Goal: Transaction & Acquisition: Obtain resource

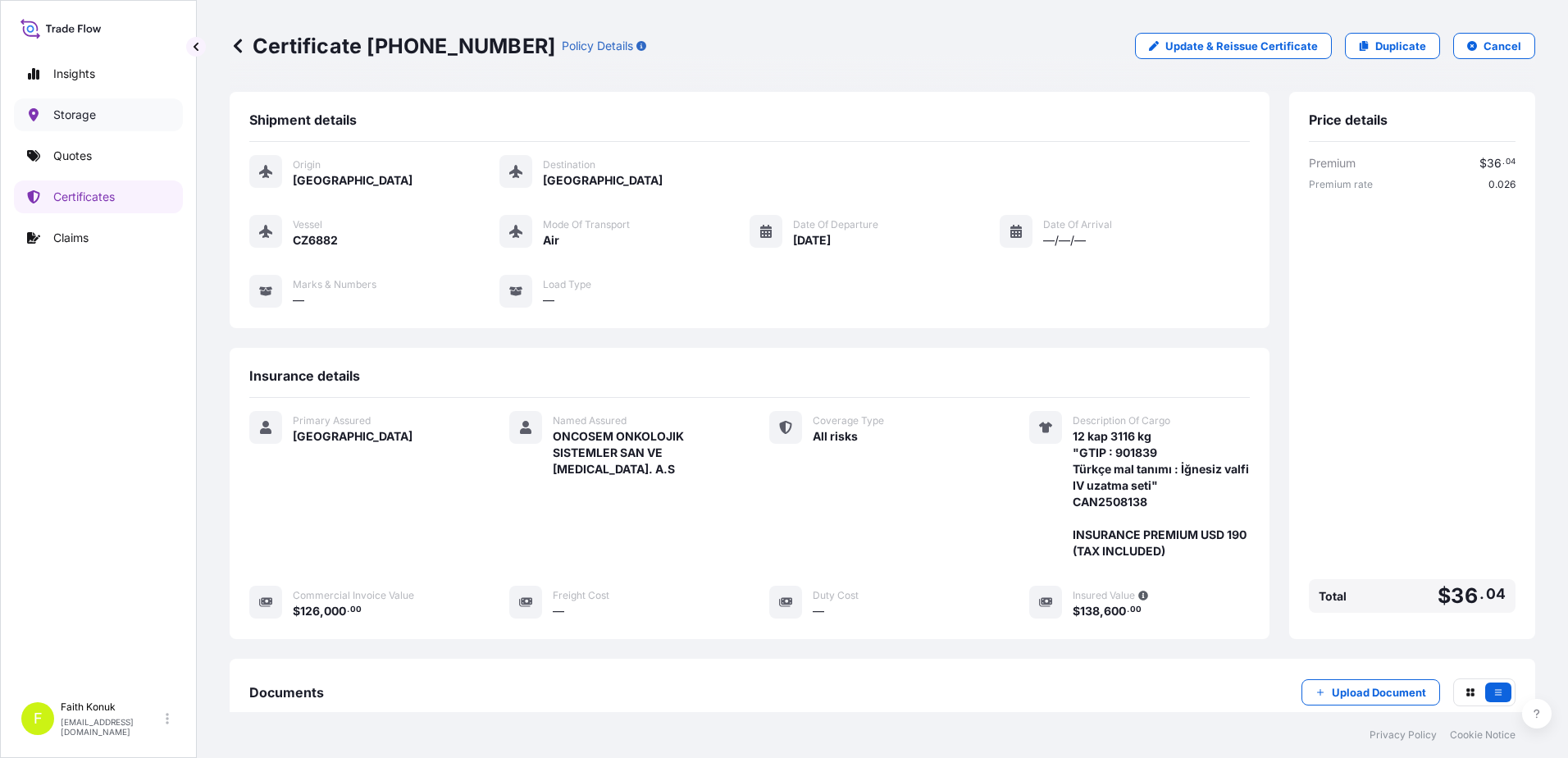
scroll to position [202, 0]
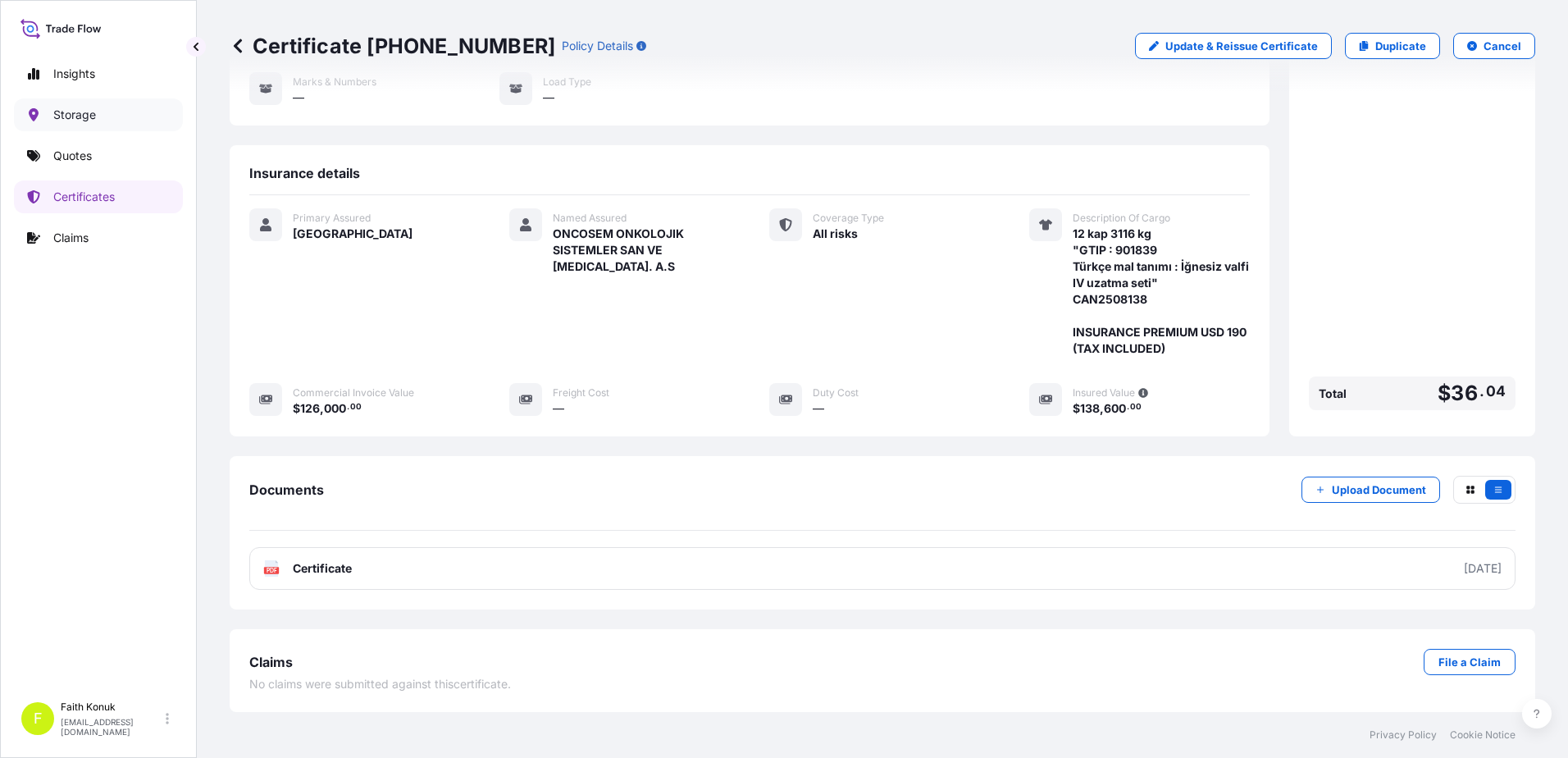
click at [96, 119] on link "Storage" at bounding box center [98, 115] width 169 height 33
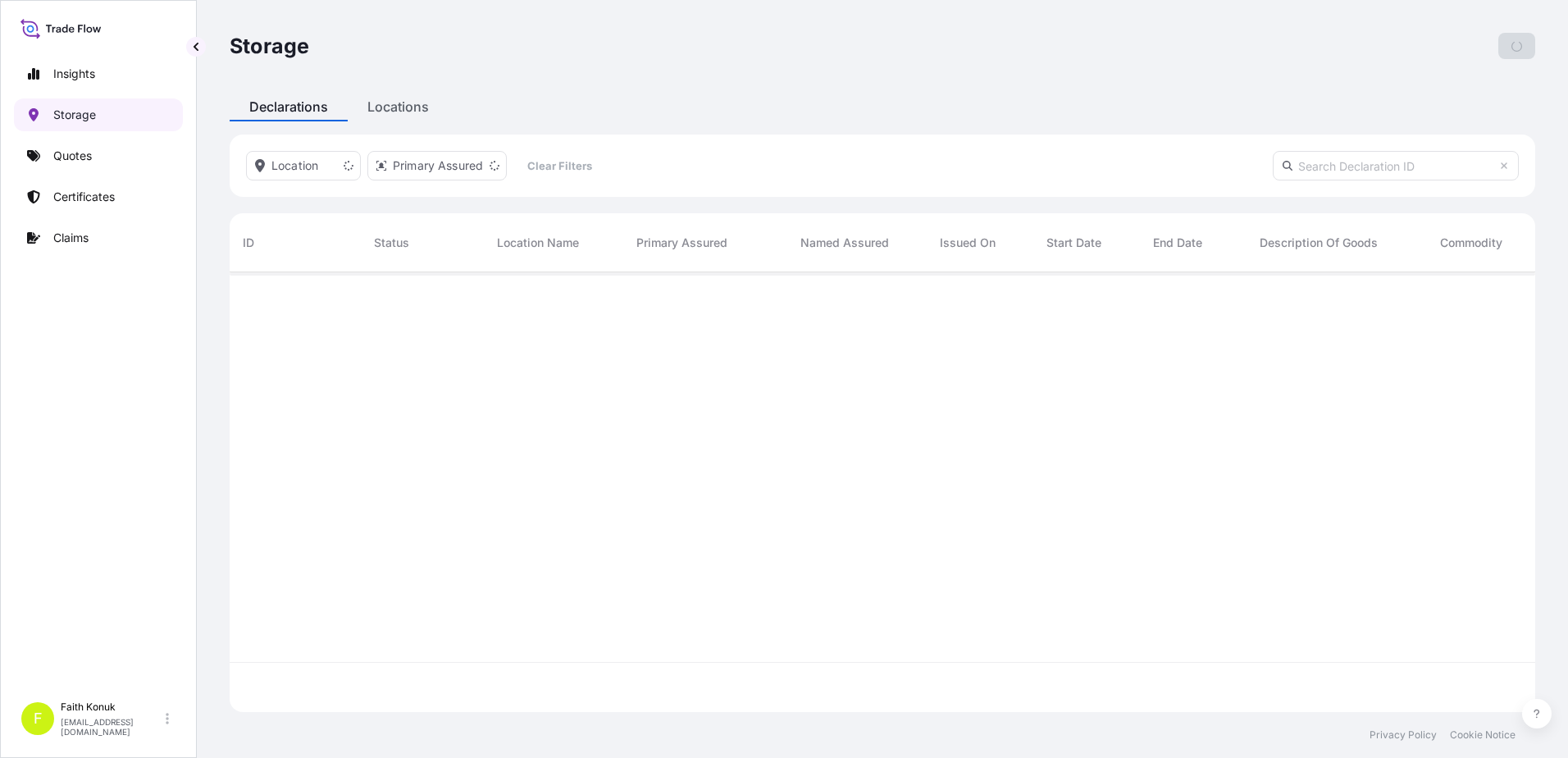
scroll to position [436, 1293]
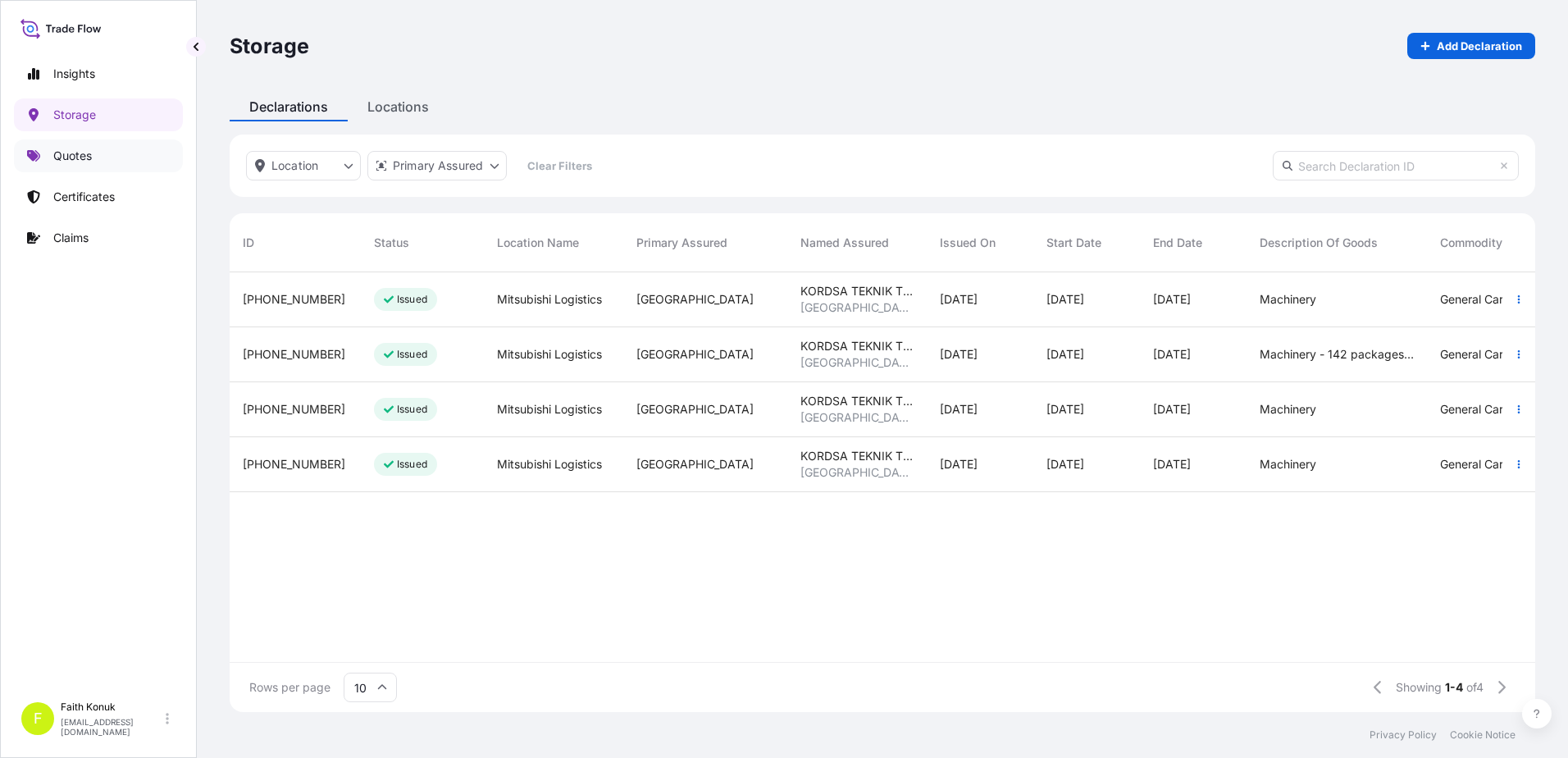
click at [71, 157] on p "Quotes" at bounding box center [72, 155] width 38 height 16
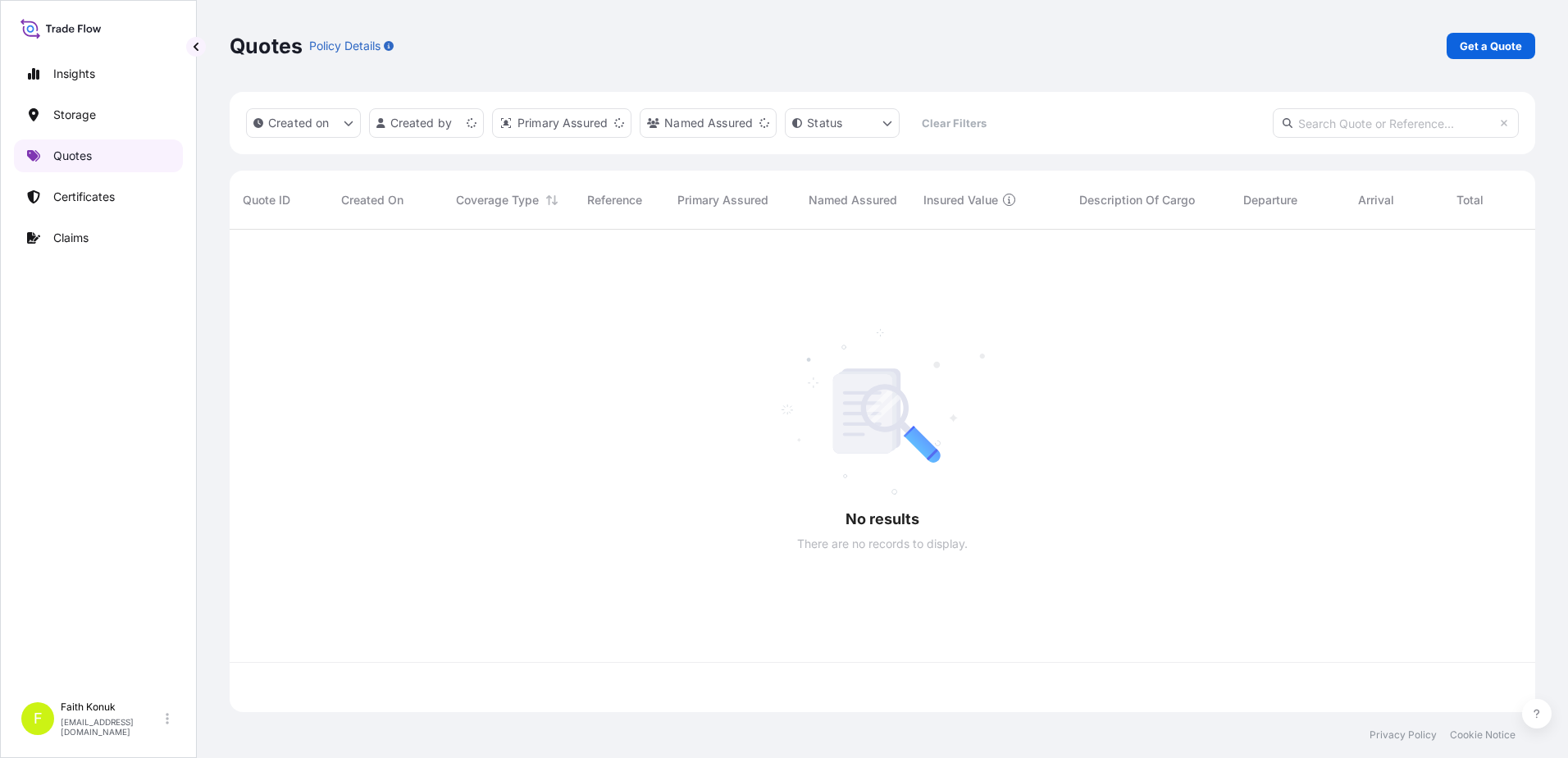
scroll to position [479, 1293]
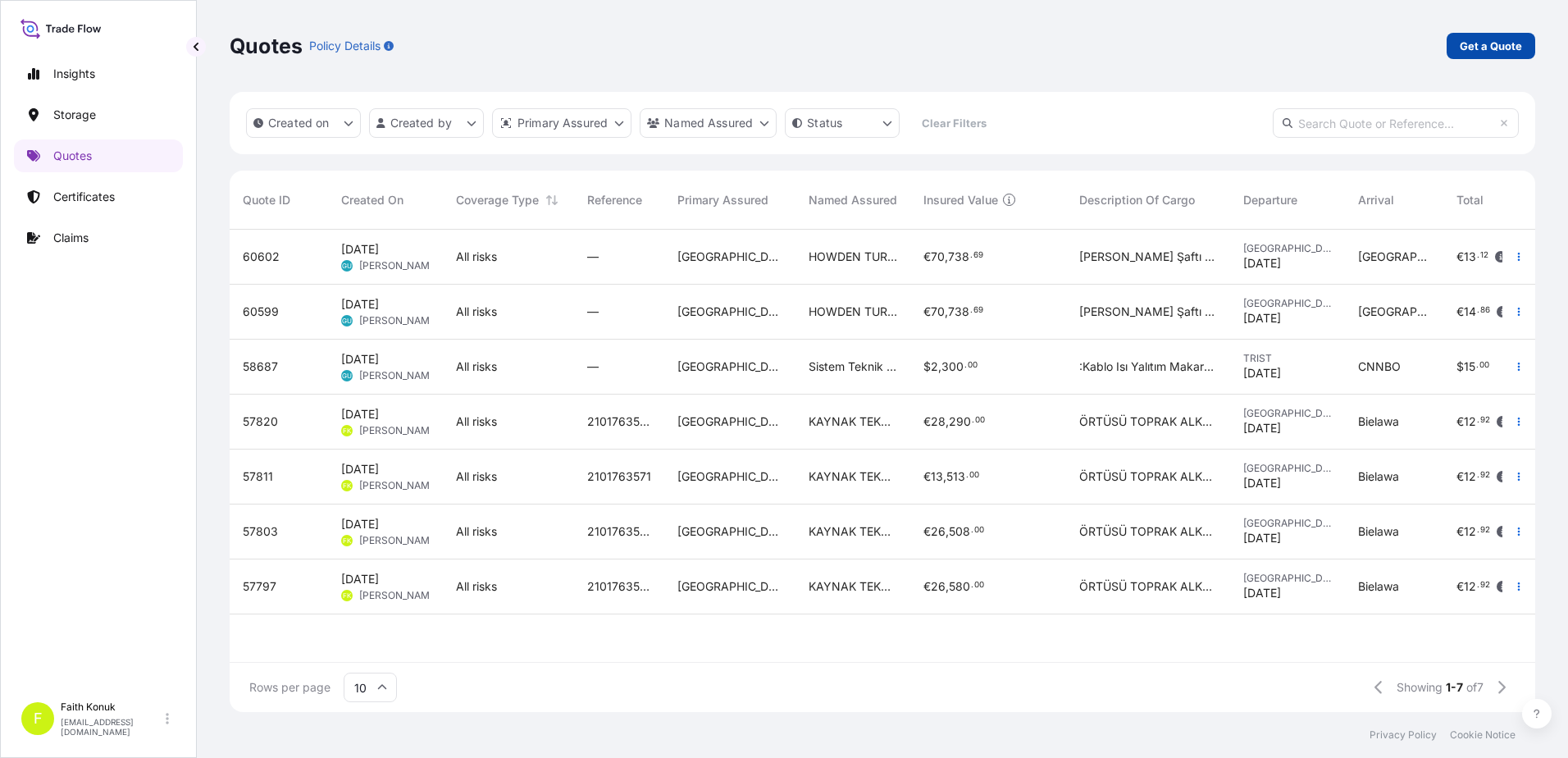
click at [1480, 49] on p "Get a Quote" at bounding box center [1491, 45] width 62 height 16
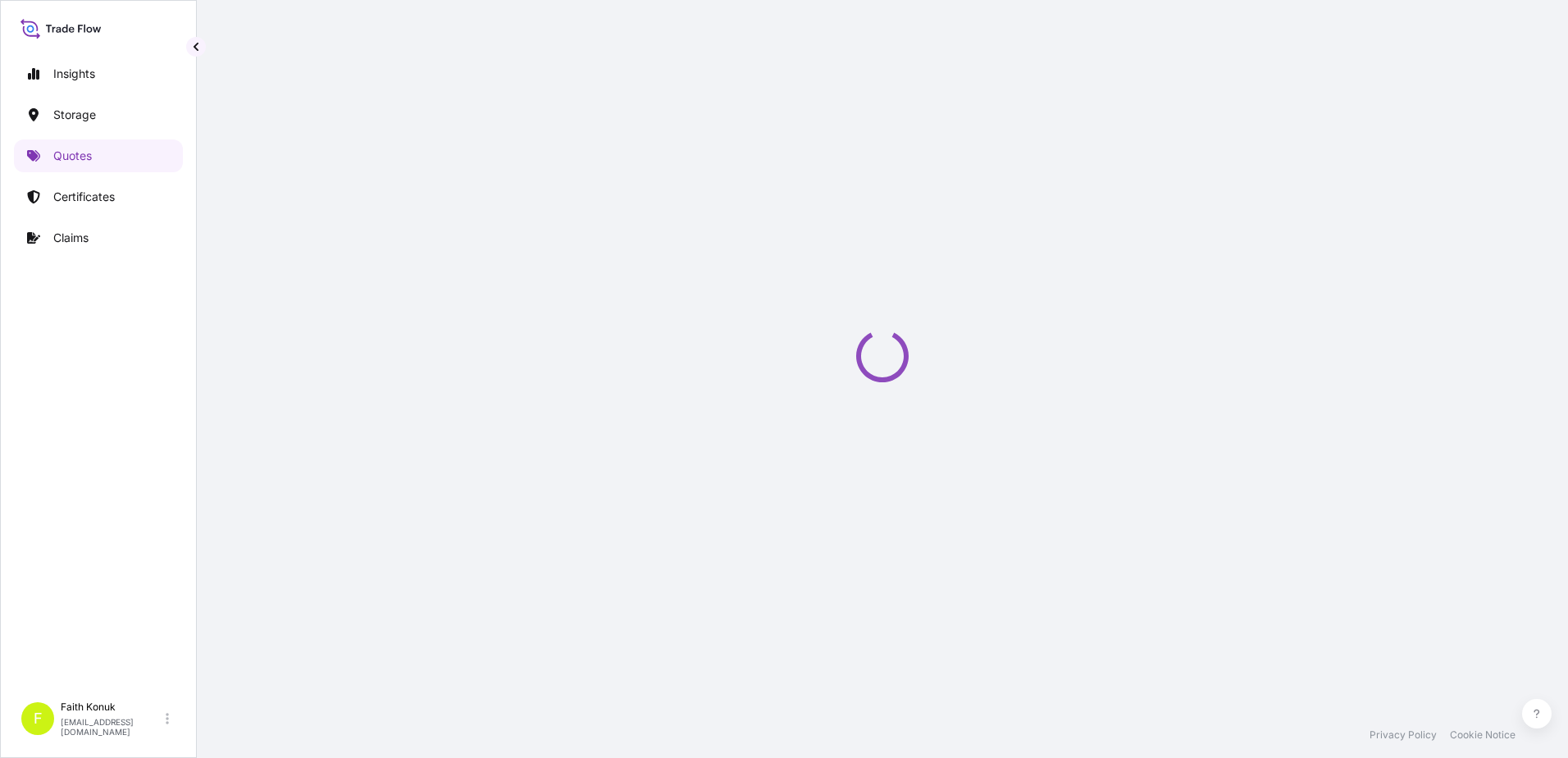
select select "Water"
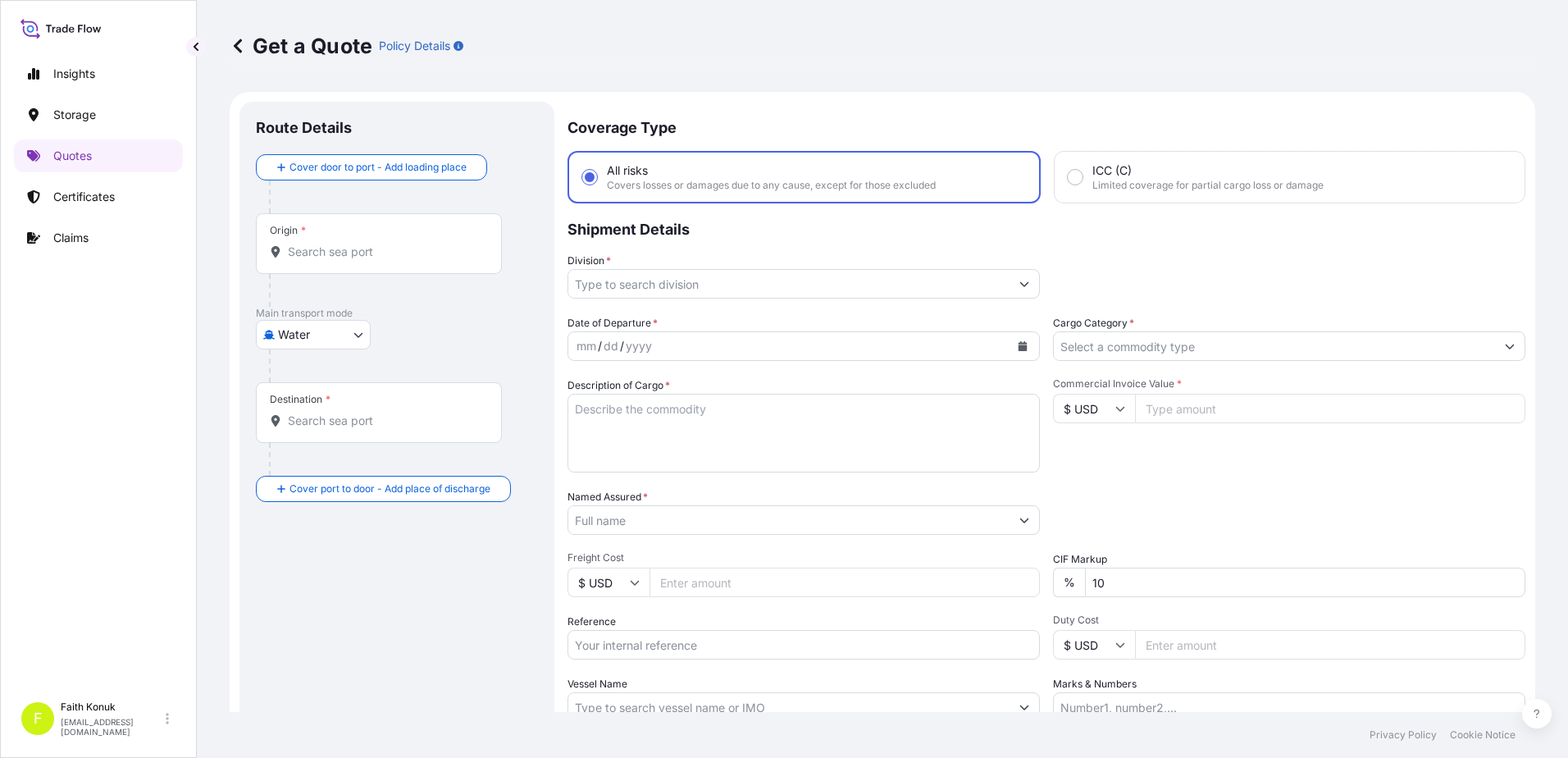
scroll to position [26, 0]
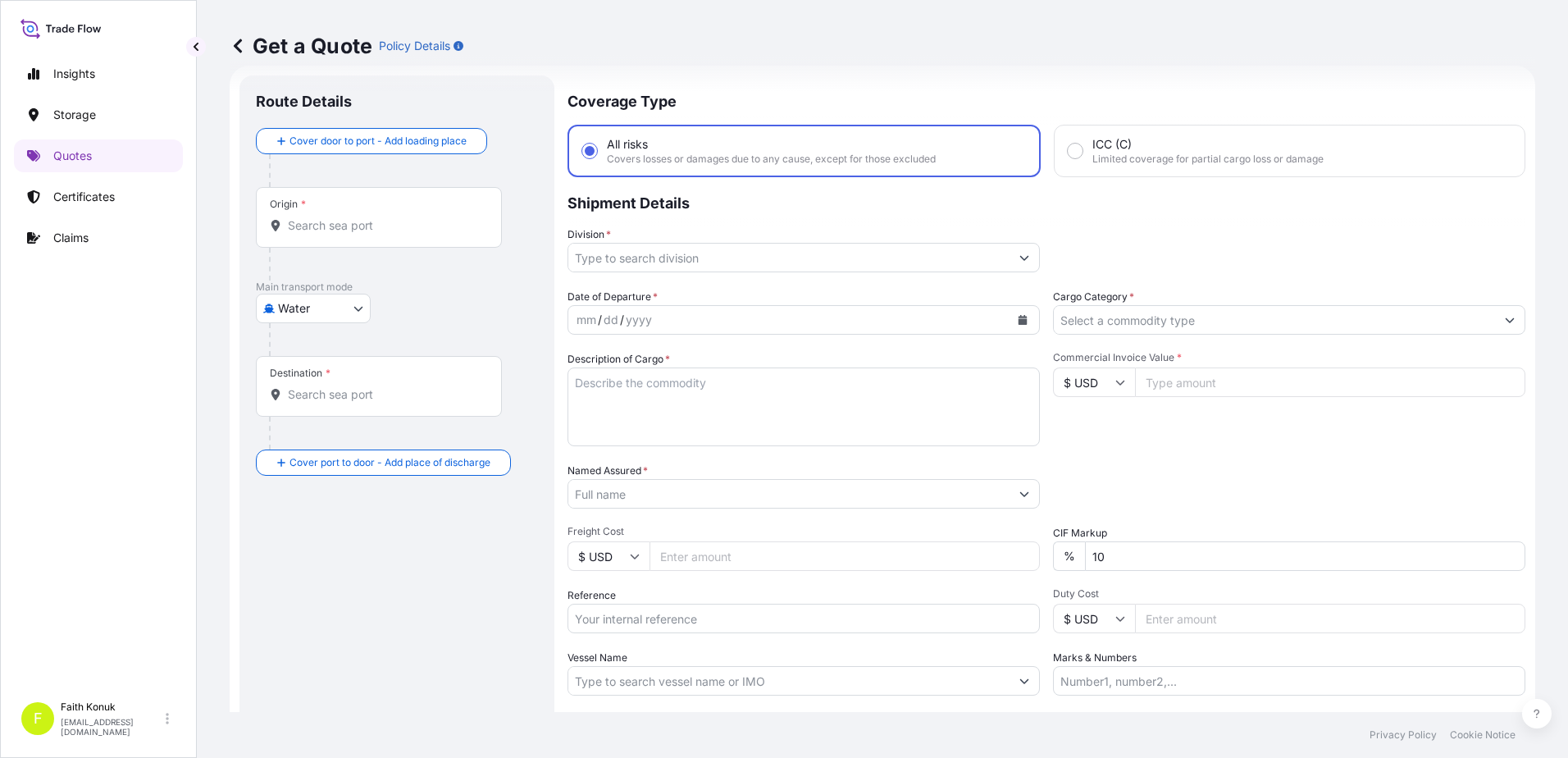
click at [355, 213] on div "Origin *" at bounding box center [379, 217] width 246 height 60
click at [355, 217] on input "Origin *" at bounding box center [384, 225] width 193 height 16
paste input "TÜRKİYE"
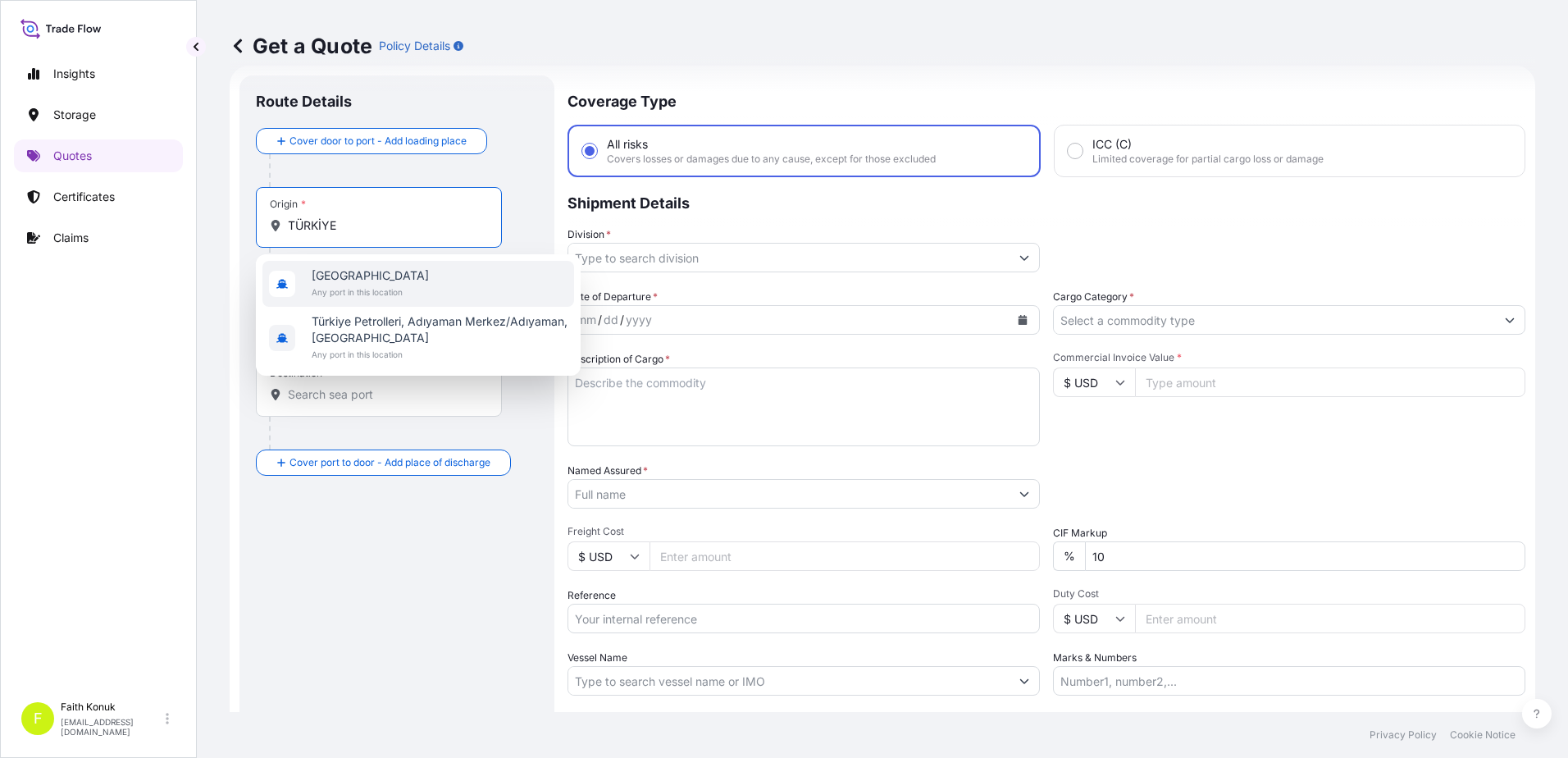
click at [358, 277] on span "[GEOGRAPHIC_DATA]" at bounding box center [370, 275] width 117 height 16
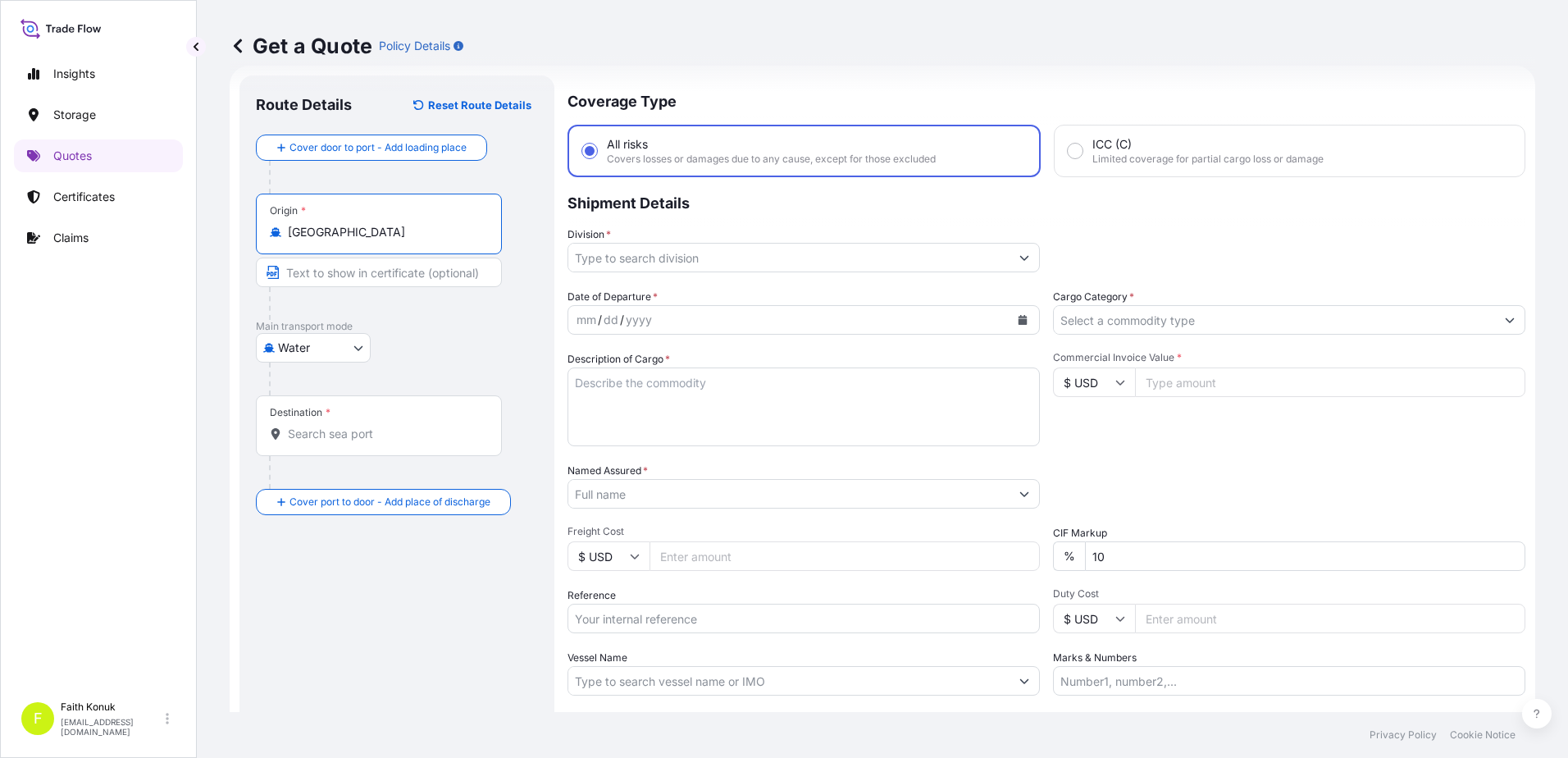
type input "[GEOGRAPHIC_DATA]"
click at [453, 344] on div "Water Air Water Inland" at bounding box center [397, 347] width 282 height 30
click at [349, 439] on input "Destination *" at bounding box center [384, 433] width 193 height 16
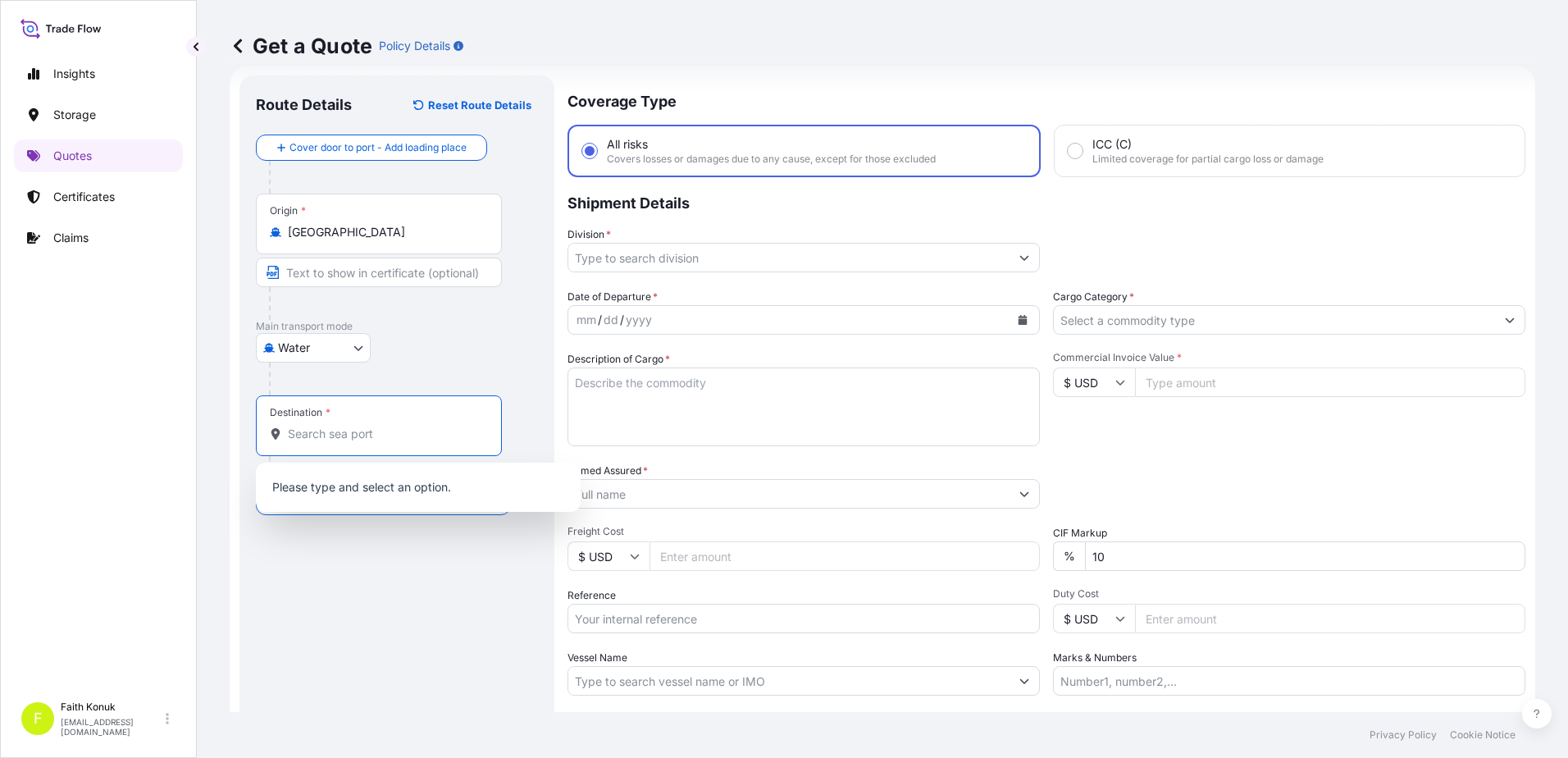
paste input "[GEOGRAPHIC_DATA]"
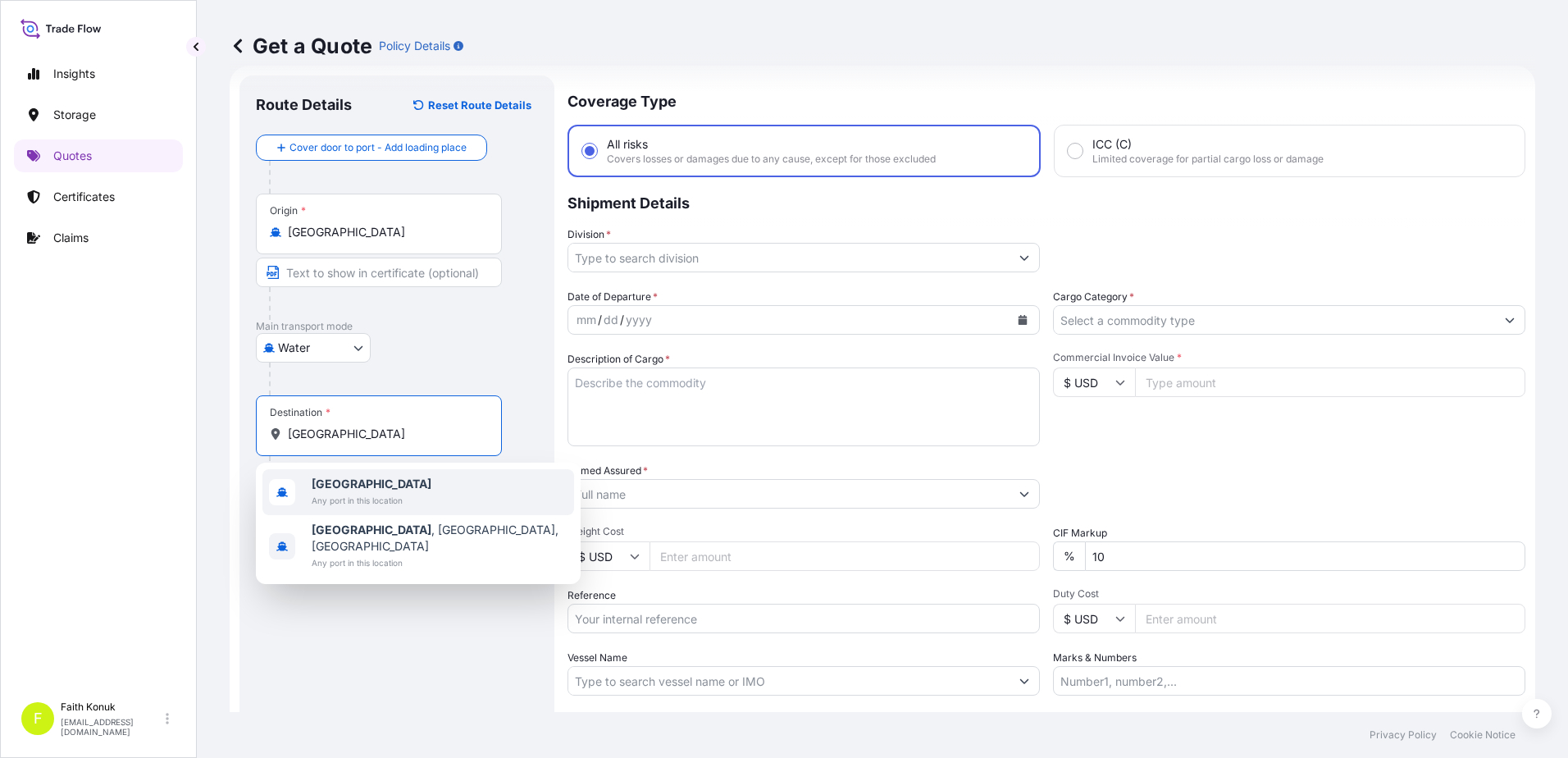
click at [362, 486] on span "[GEOGRAPHIC_DATA]" at bounding box center [371, 483] width 120 height 16
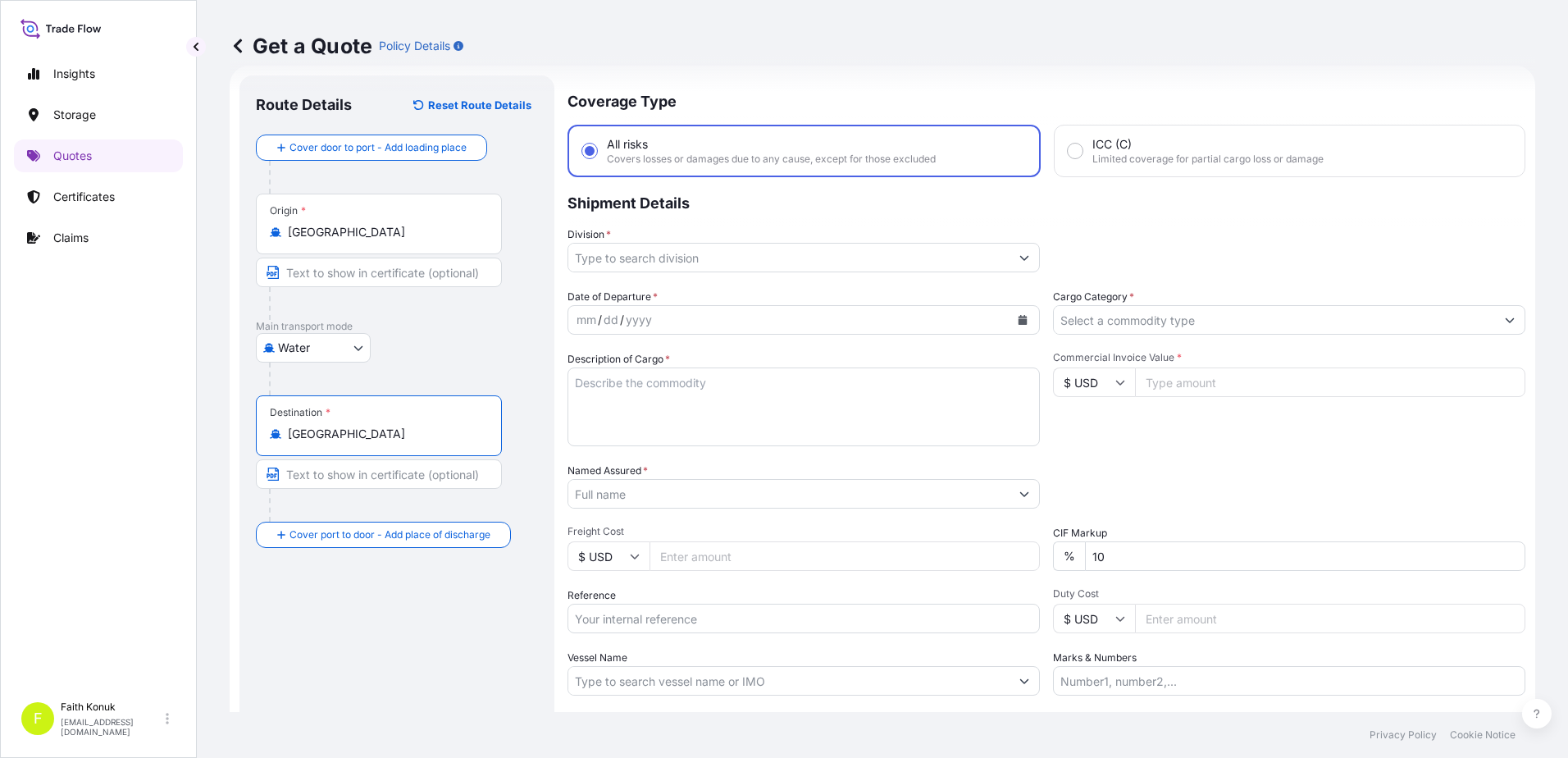
type input "[GEOGRAPHIC_DATA]"
click at [436, 359] on div "Water Air Water Inland" at bounding box center [397, 347] width 282 height 30
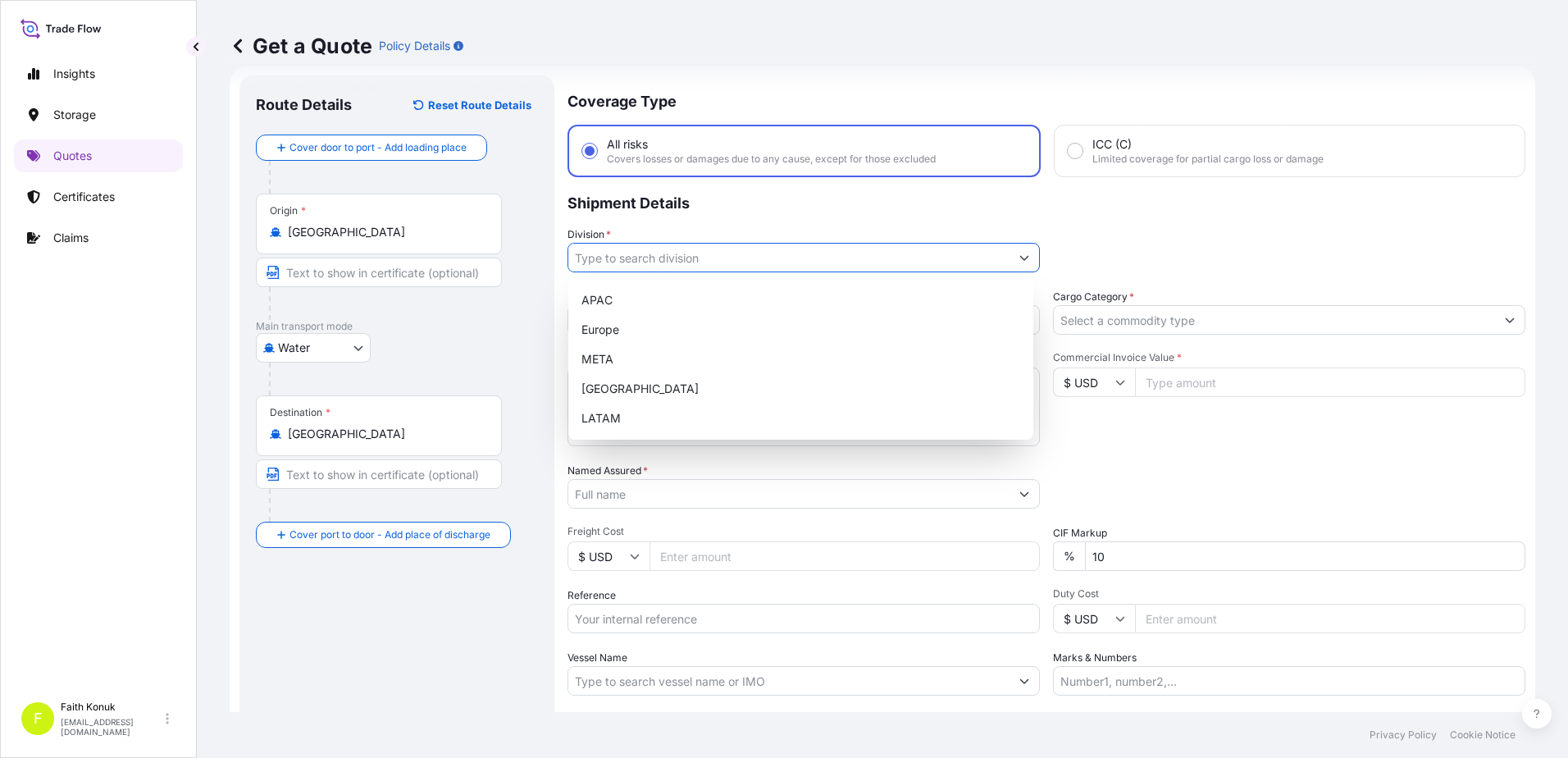
click at [627, 251] on input "Division *" at bounding box center [789, 257] width 442 height 30
click at [620, 358] on div "META" at bounding box center [801, 359] width 452 height 30
type input "META"
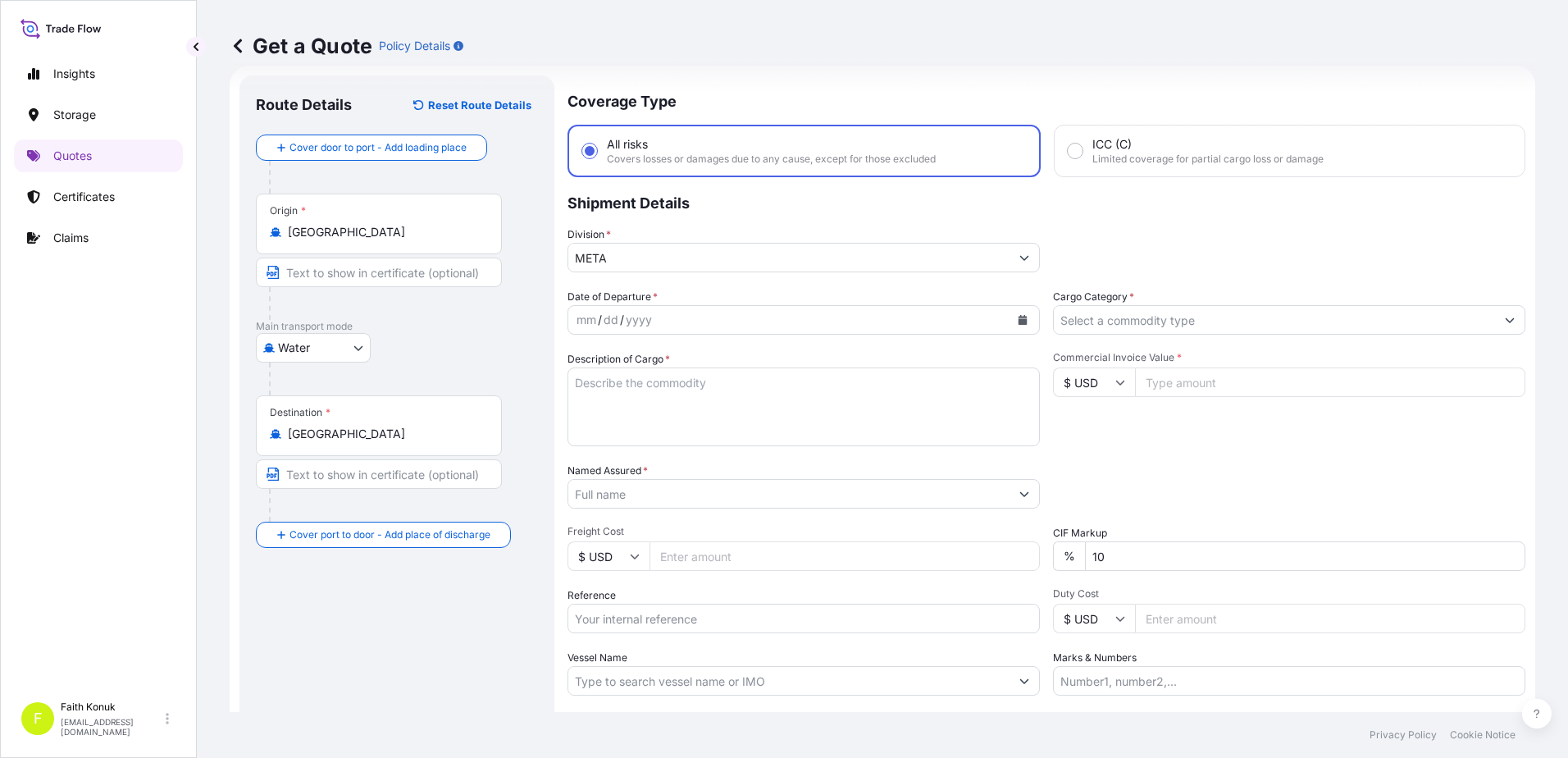
click at [709, 211] on p "Shipment Details" at bounding box center [1046, 202] width 958 height 49
click at [1018, 321] on icon "Calendar" at bounding box center [1023, 320] width 9 height 10
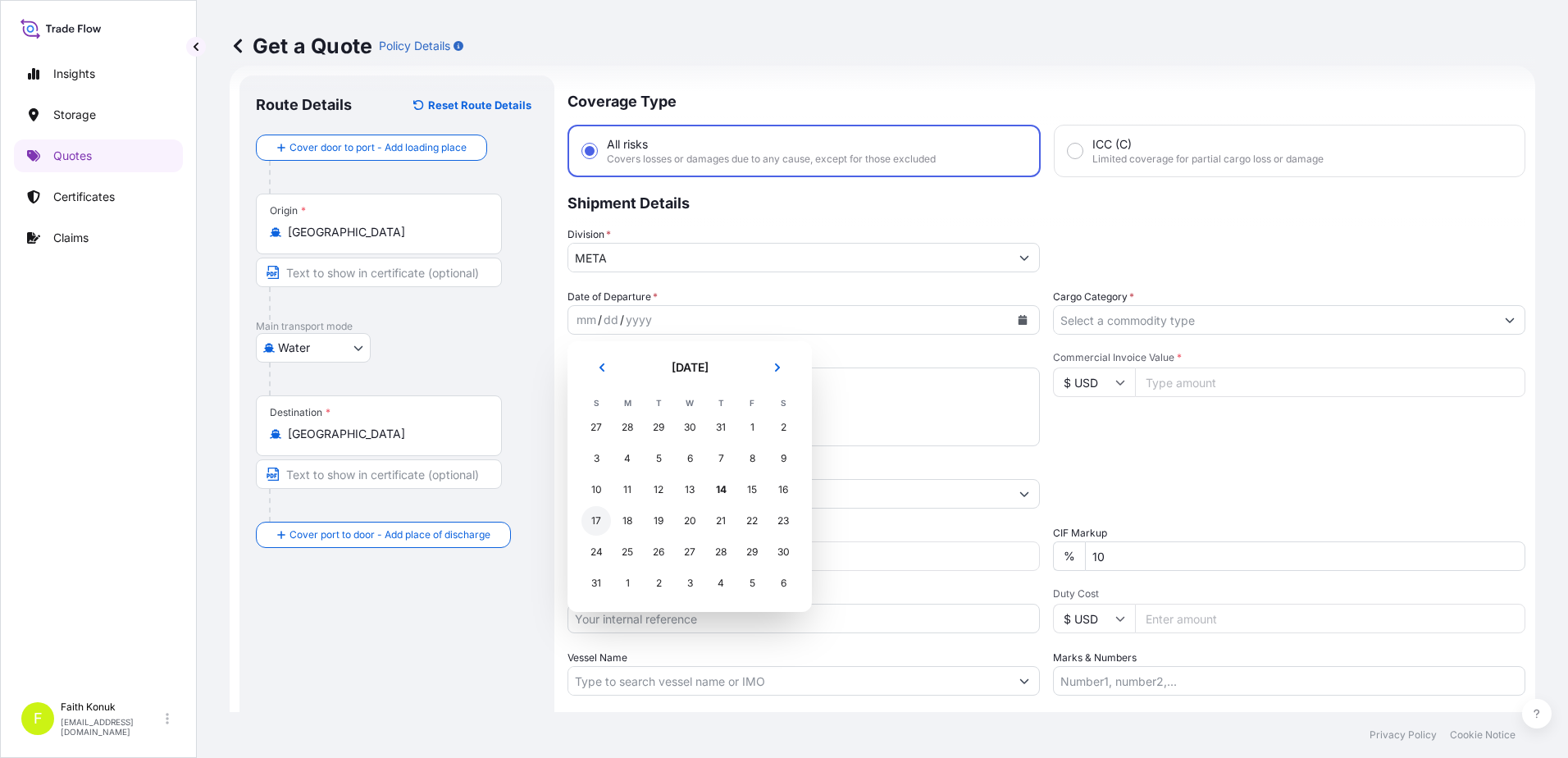
click at [595, 521] on div "17" at bounding box center [596, 521] width 30 height 30
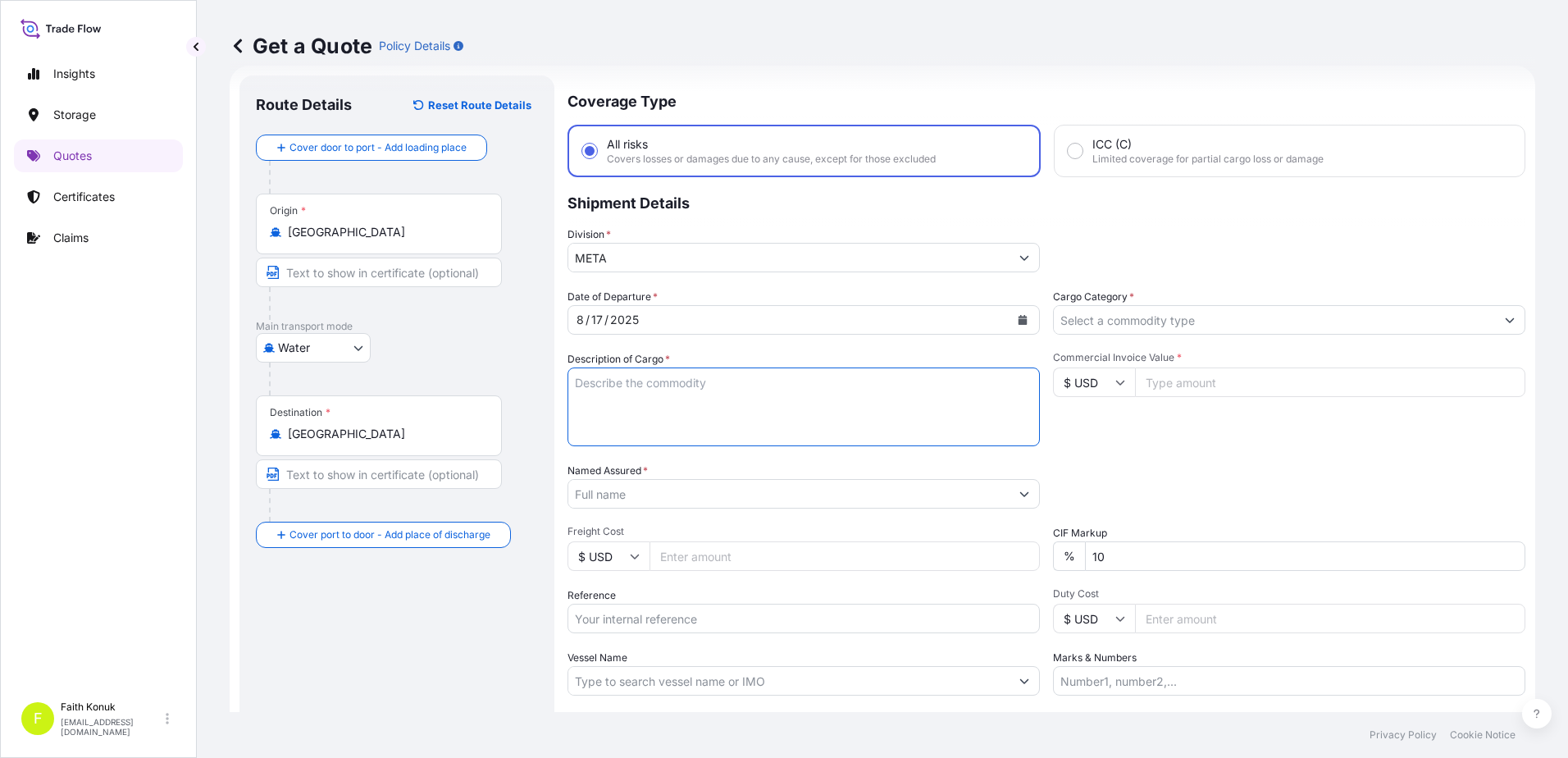
click at [617, 374] on textarea "Description of Cargo *" at bounding box center [803, 407] width 472 height 79
click at [638, 390] on textarea "Description of Cargo *" at bounding box center [803, 407] width 472 height 79
paste textarea "TUBE 200 KAP / Brüt : 100116 KG"
click at [624, 420] on textarea "TUBE 200 KAP / Brüt : 100116 KG" at bounding box center [803, 407] width 472 height 79
paste textarea "MRSU5002810-MRKU3744102-CAAU8251486-MRSU6057714"
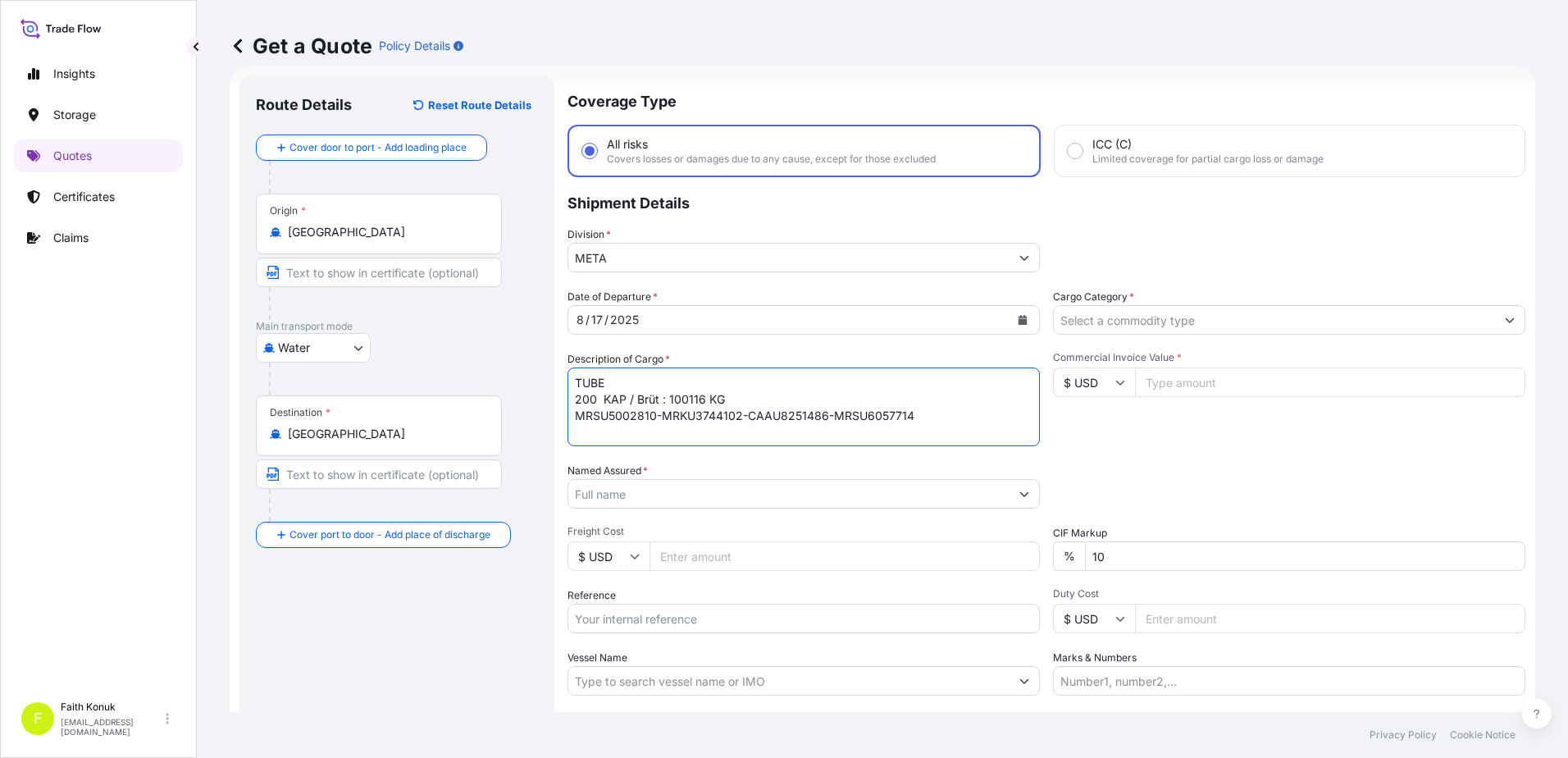
scroll to position [10, 0]
click at [751, 442] on textarea "TUBE 200 KAP / Brüt : 100116 KG MRSU5002810-MRKU3744102-CAAU8251486-MRSU6057714…" at bounding box center [803, 407] width 472 height 79
type textarea "TUBE 200 KAP / Brüt : 100116 KG MRSU5002810-MRKU3744102-CAAU8251486-MRSU6057714…"
click at [643, 497] on input "Named Assured *" at bounding box center [789, 493] width 442 height 30
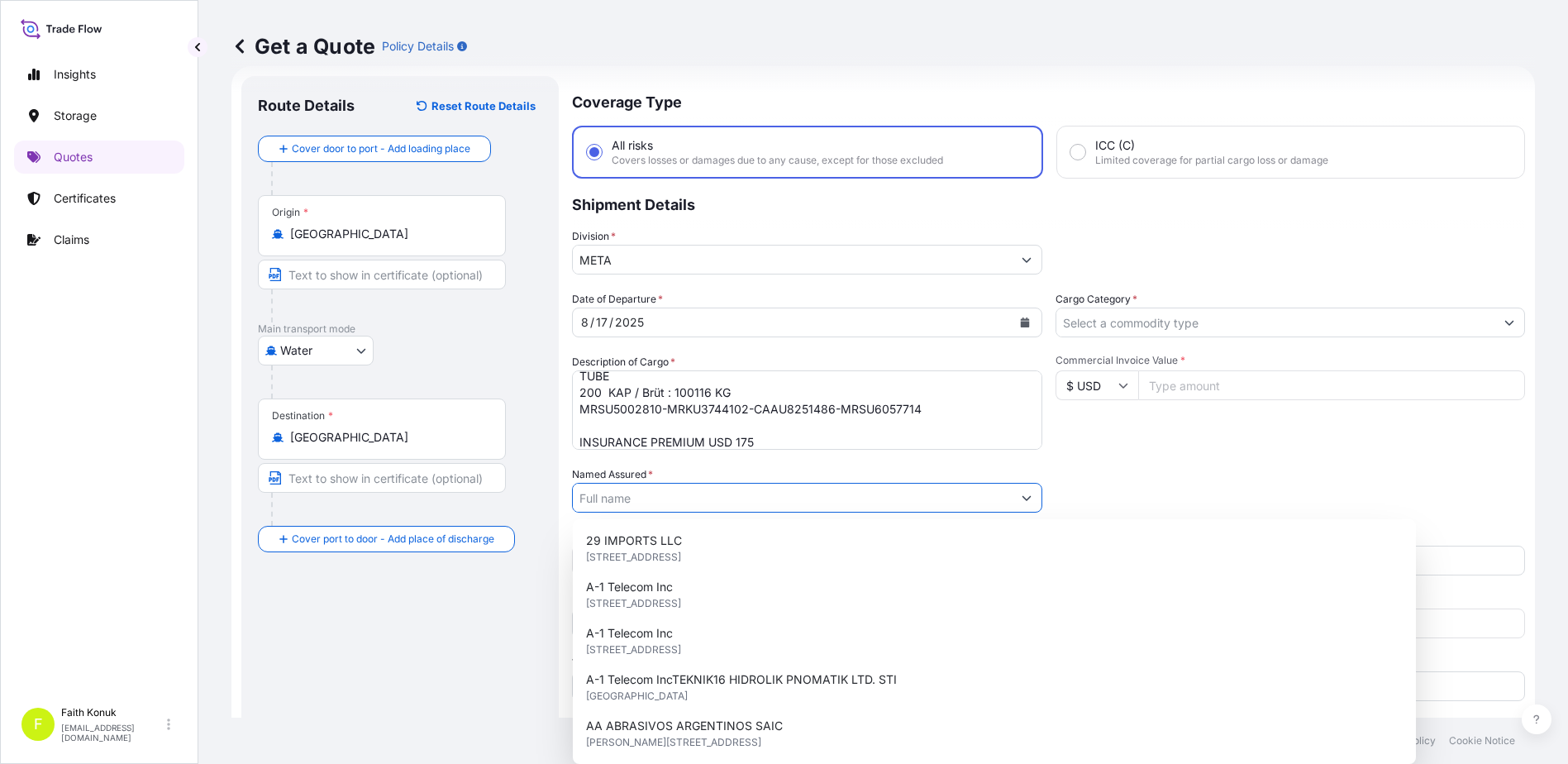
paste input "SIM METALLURGY AND ENGINEERING TRADING DWC LLC"
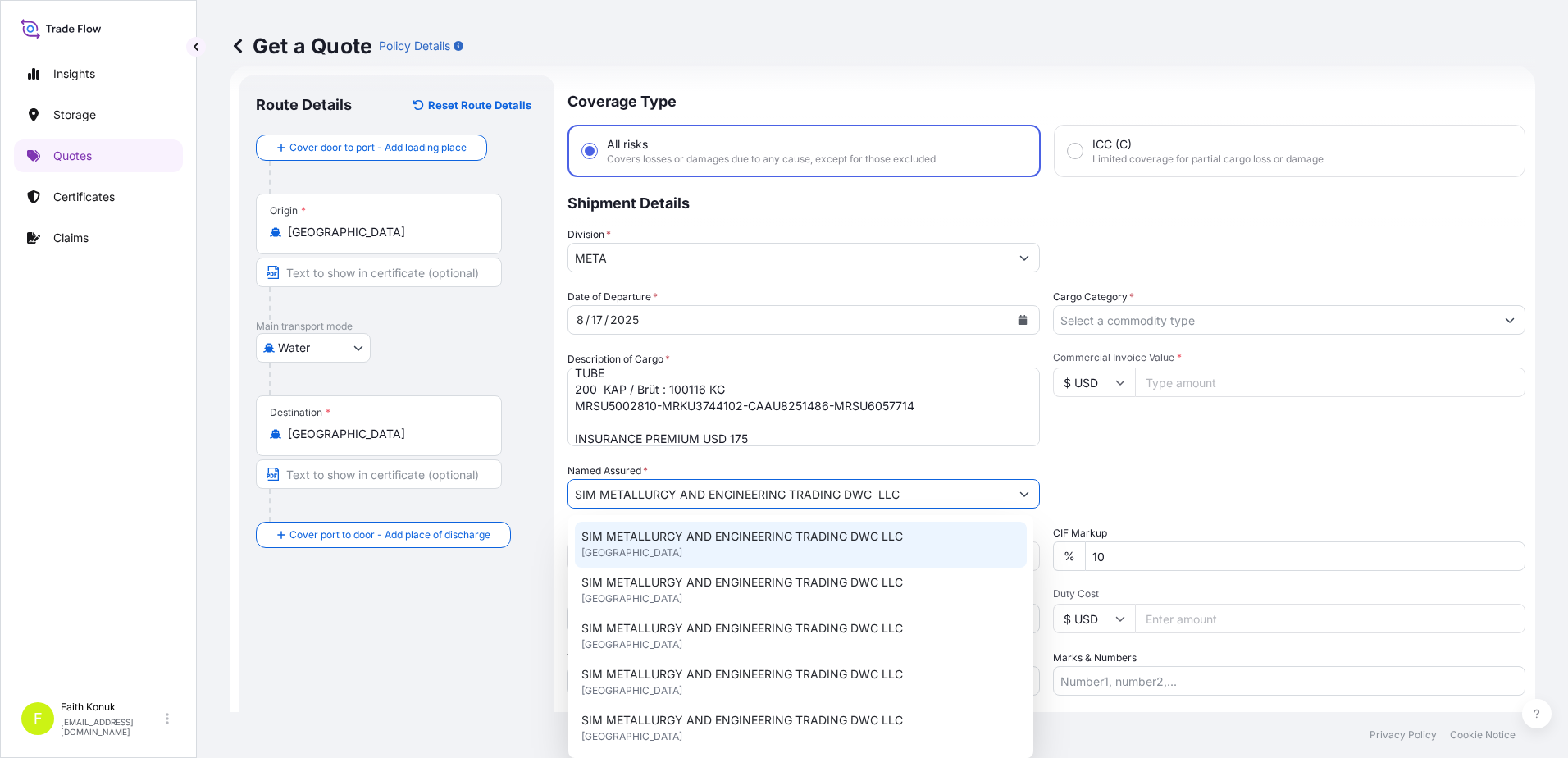
click at [686, 527] on div "SIM METALLURGY AND ENGINEERING TRADING DWC LLC [GEOGRAPHIC_DATA]" at bounding box center [801, 544] width 452 height 46
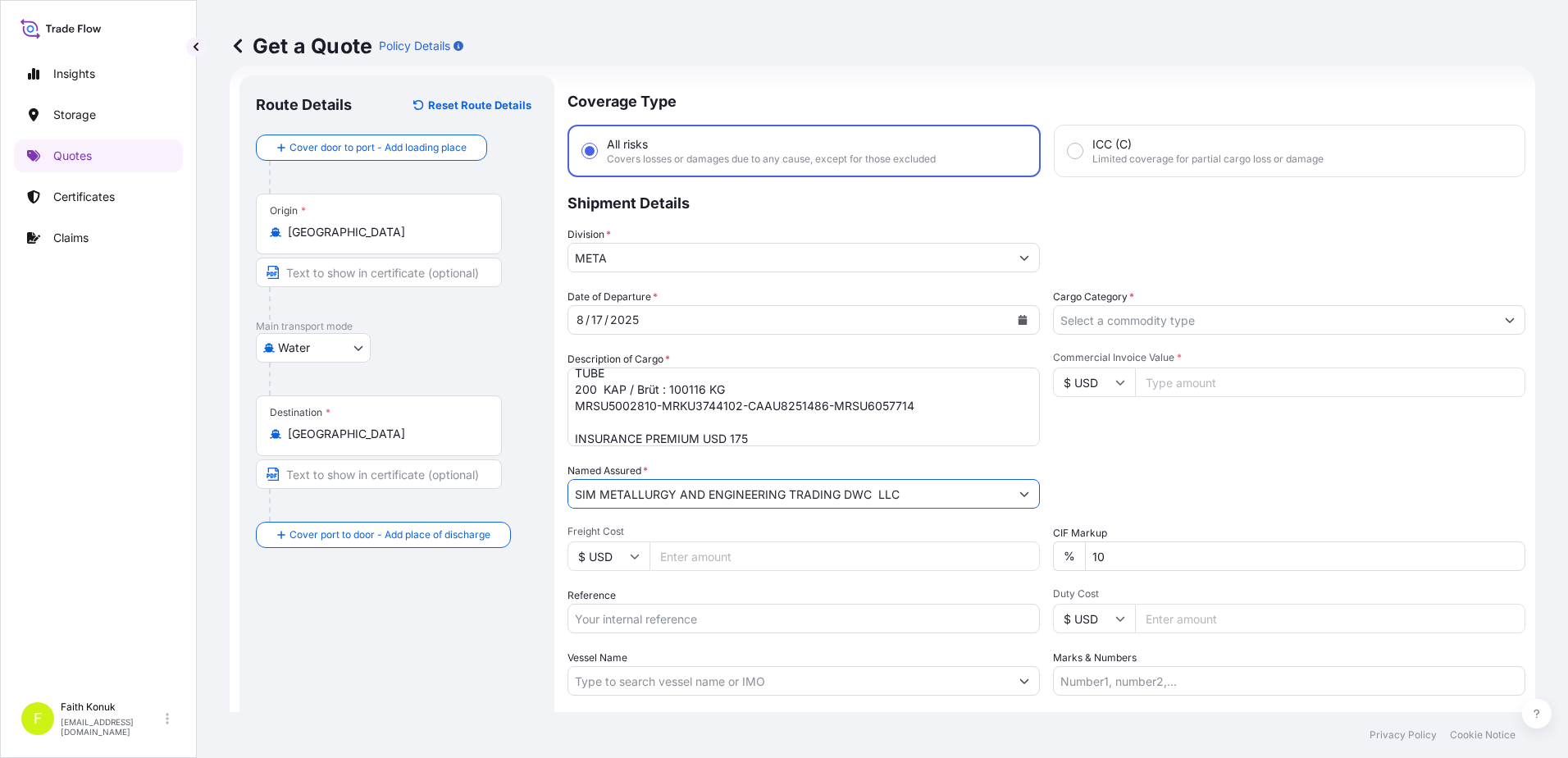
type input "SIM METALLURGY AND ENGINEERING TRADING DWC LLC"
click at [716, 525] on span "Freight Cost" at bounding box center [803, 531] width 472 height 13
click at [716, 541] on input "Freight Cost" at bounding box center [844, 556] width 391 height 30
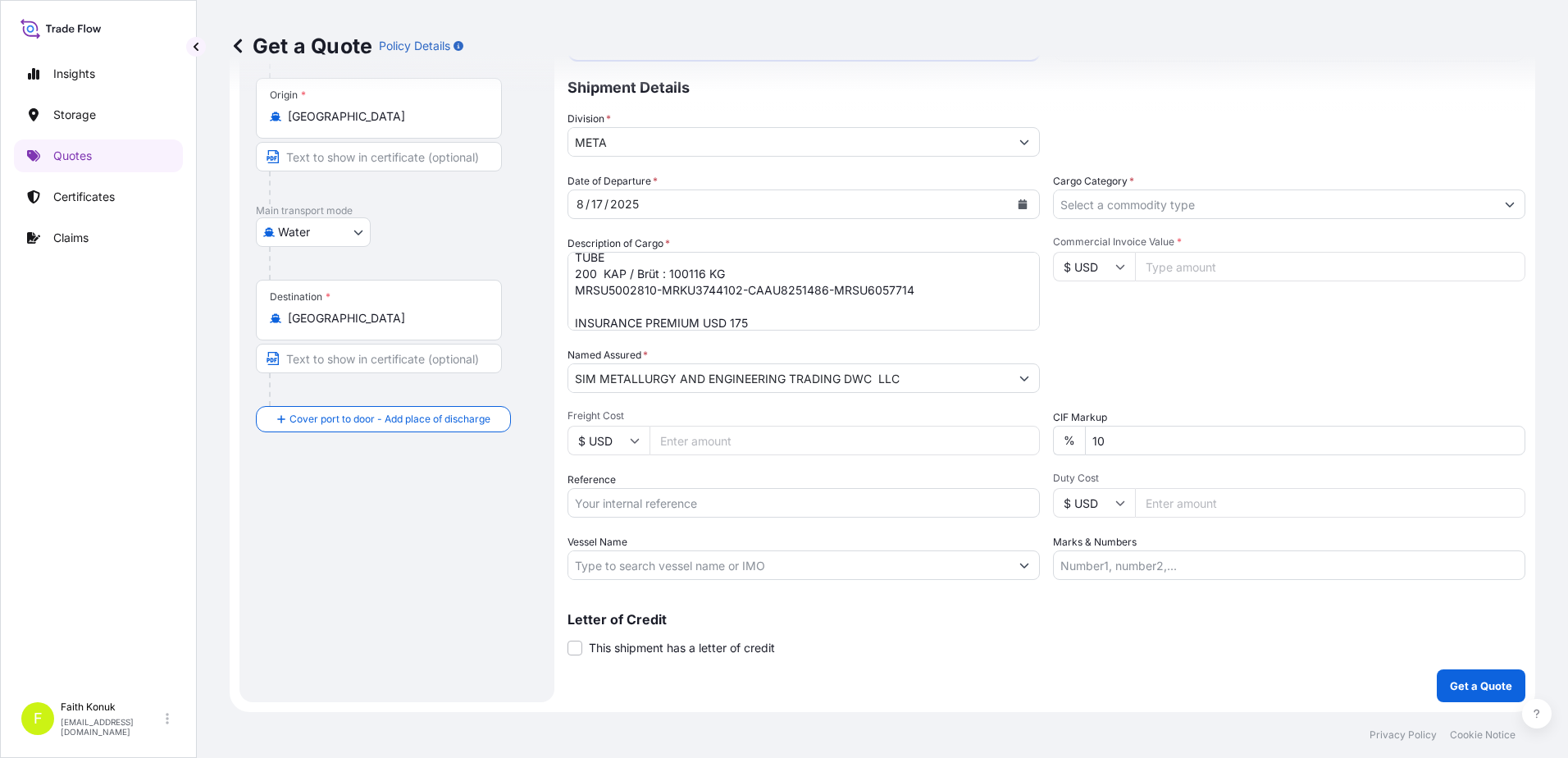
click at [638, 508] on input "Reference" at bounding box center [803, 502] width 472 height 30
click at [689, 491] on input "Reference" at bounding box center [803, 502] width 472 height 30
paste input "2401770479"
type input "2401770479"
click at [610, 567] on input "Vessel Name" at bounding box center [789, 565] width 442 height 30
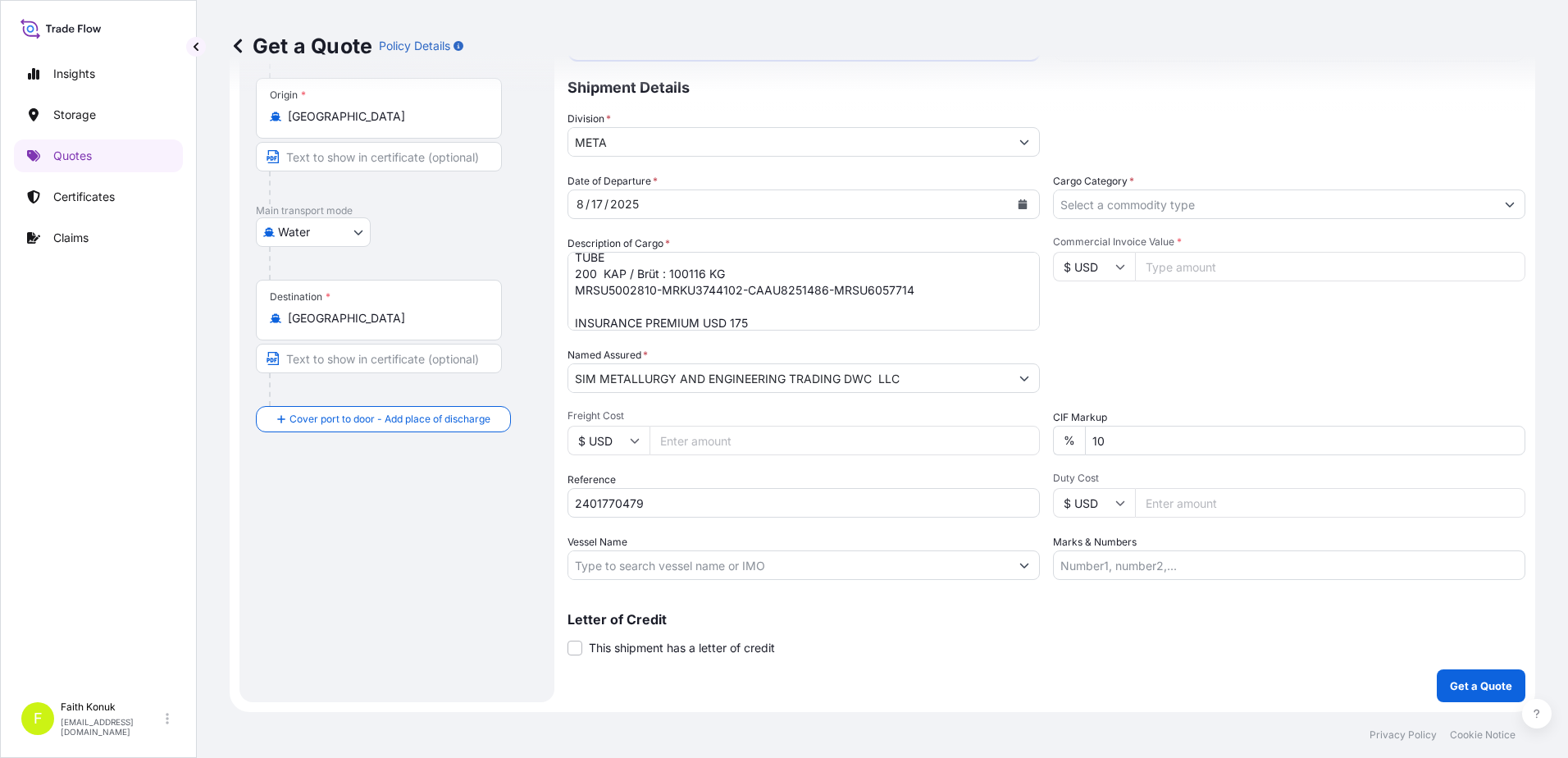
click at [670, 565] on input "Vessel Name" at bounding box center [789, 565] width 442 height 30
paste input "[PERSON_NAME] 532N"
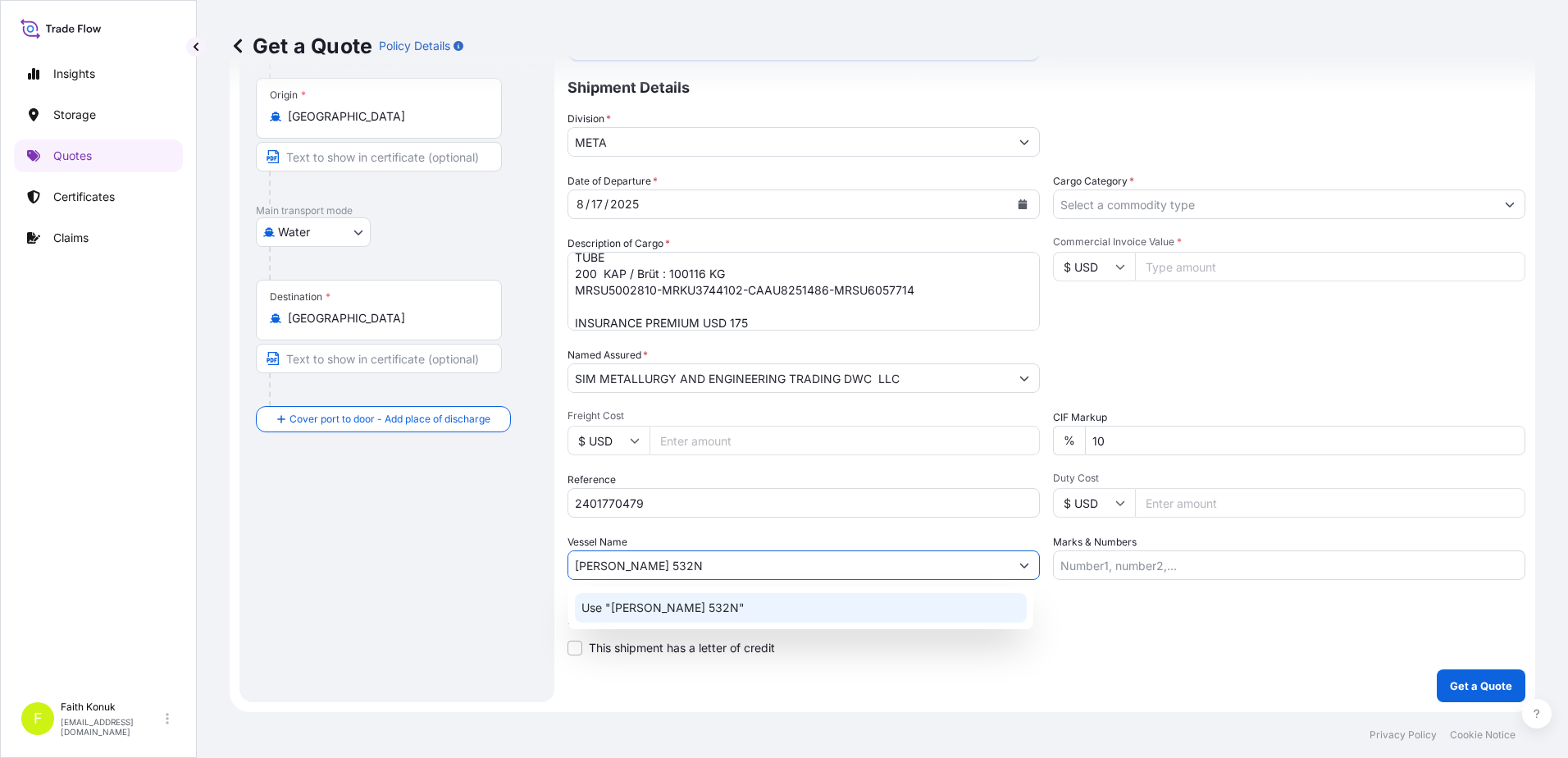
click at [693, 612] on p "Use "[PERSON_NAME] 532N"" at bounding box center [663, 607] width 163 height 16
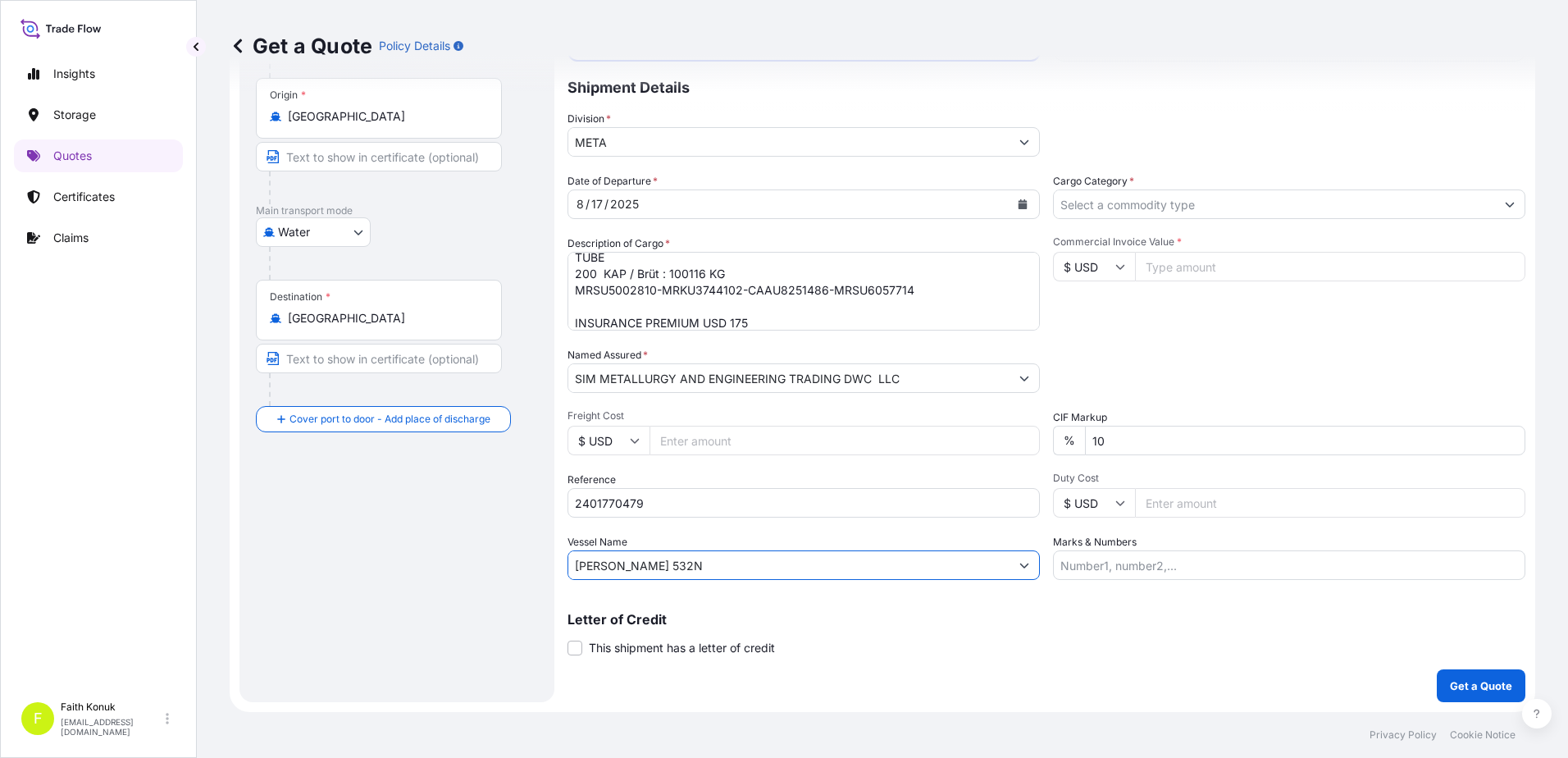
type input "[PERSON_NAME] 532N"
click at [1109, 202] on input "Cargo Category *" at bounding box center [1274, 204] width 442 height 30
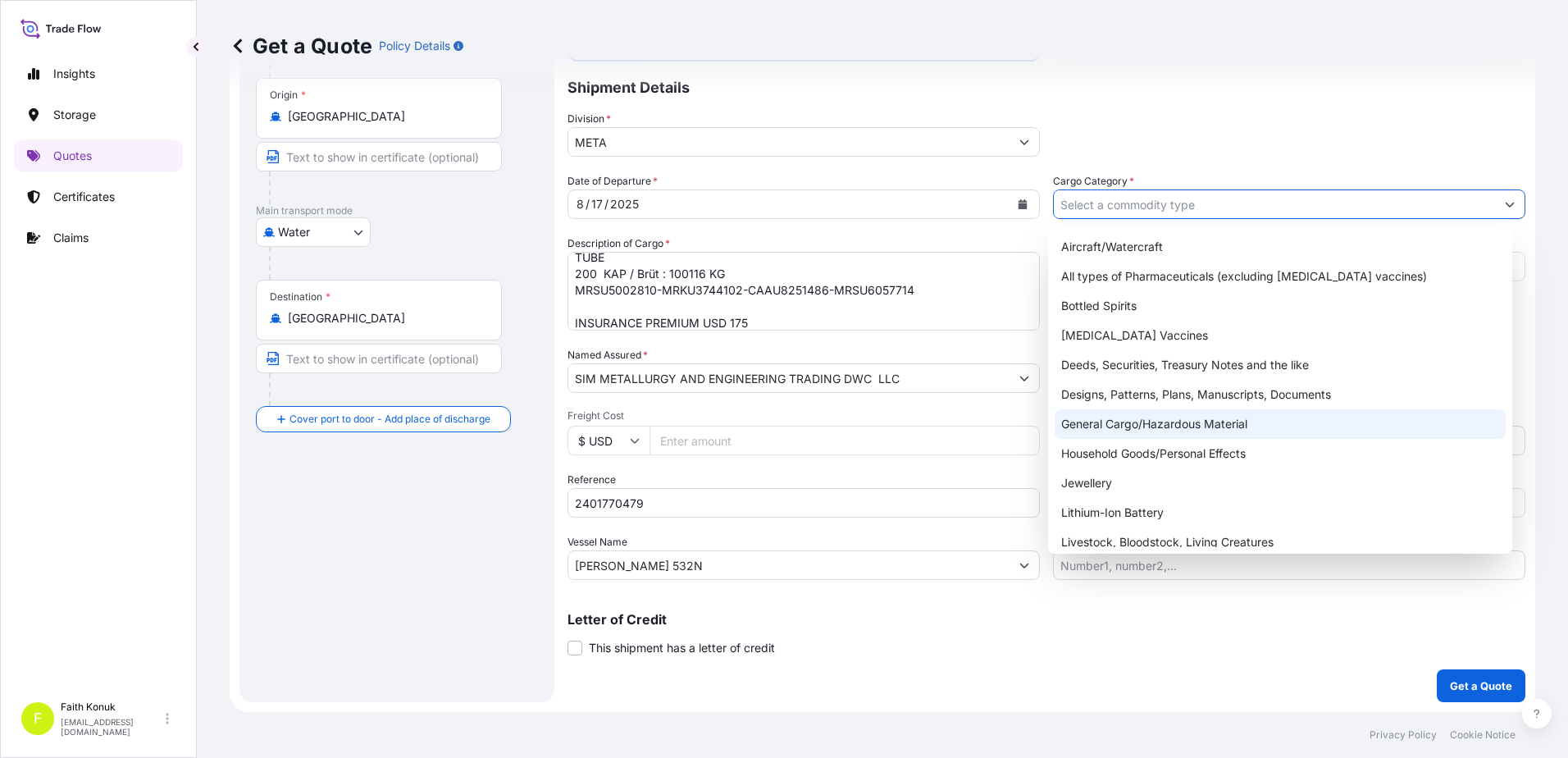
click at [1107, 424] on div "General Cargo/Hazardous Material" at bounding box center [1280, 424] width 452 height 30
type input "General Cargo/Hazardous Material"
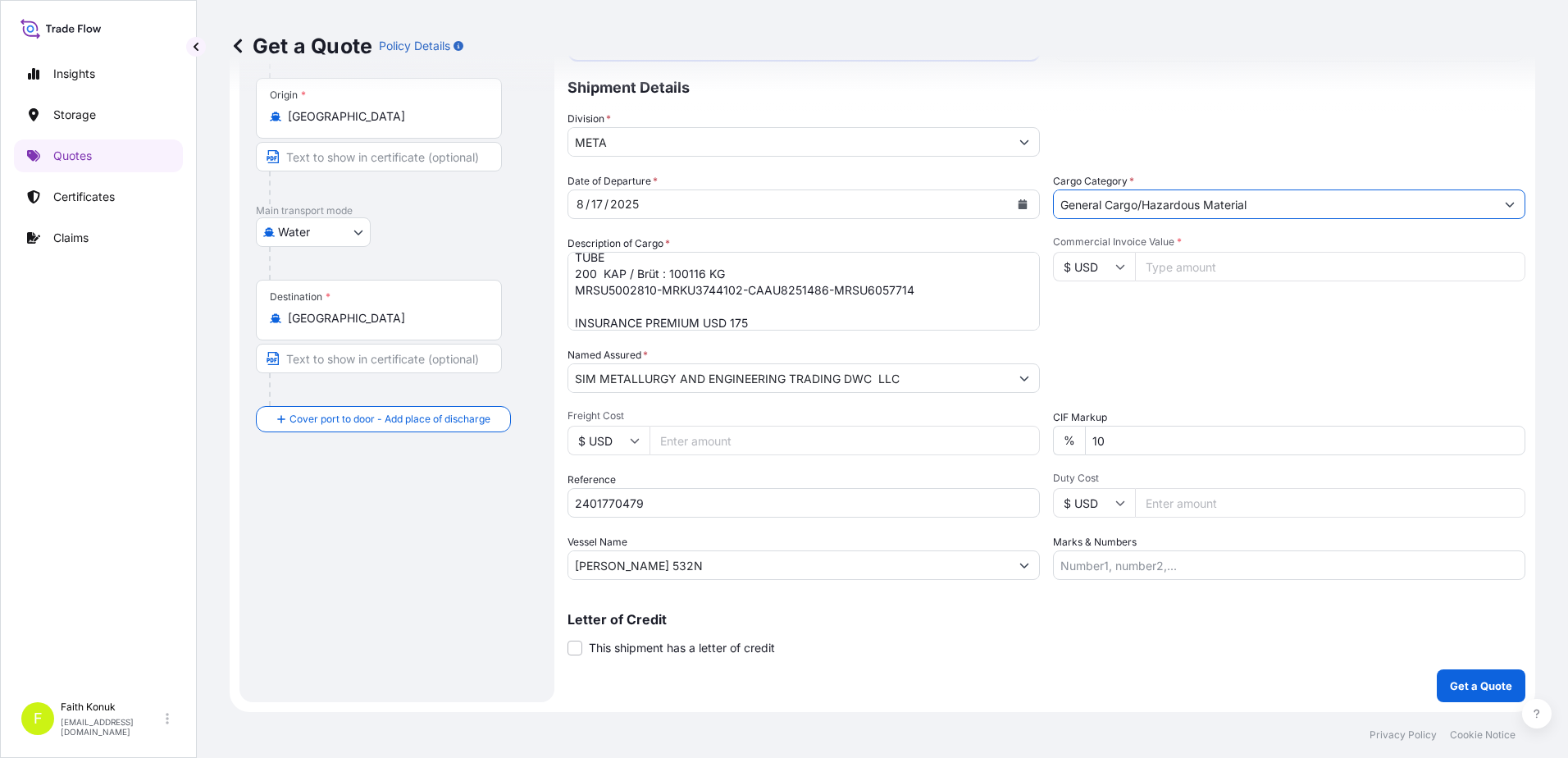
click at [1126, 329] on div "Commercial Invoice Value * $ USD" at bounding box center [1289, 283] width 472 height 95
click at [1149, 269] on input "Commercial Invoice Value *" at bounding box center [1330, 266] width 391 height 30
type input "63782.4"
click at [1247, 345] on div "Date of Departure * [DATE] Cargo Category * General Cargo/Hazardous Material De…" at bounding box center [1046, 376] width 958 height 407
click at [1445, 675] on button "Get a Quote" at bounding box center [1481, 686] width 88 height 33
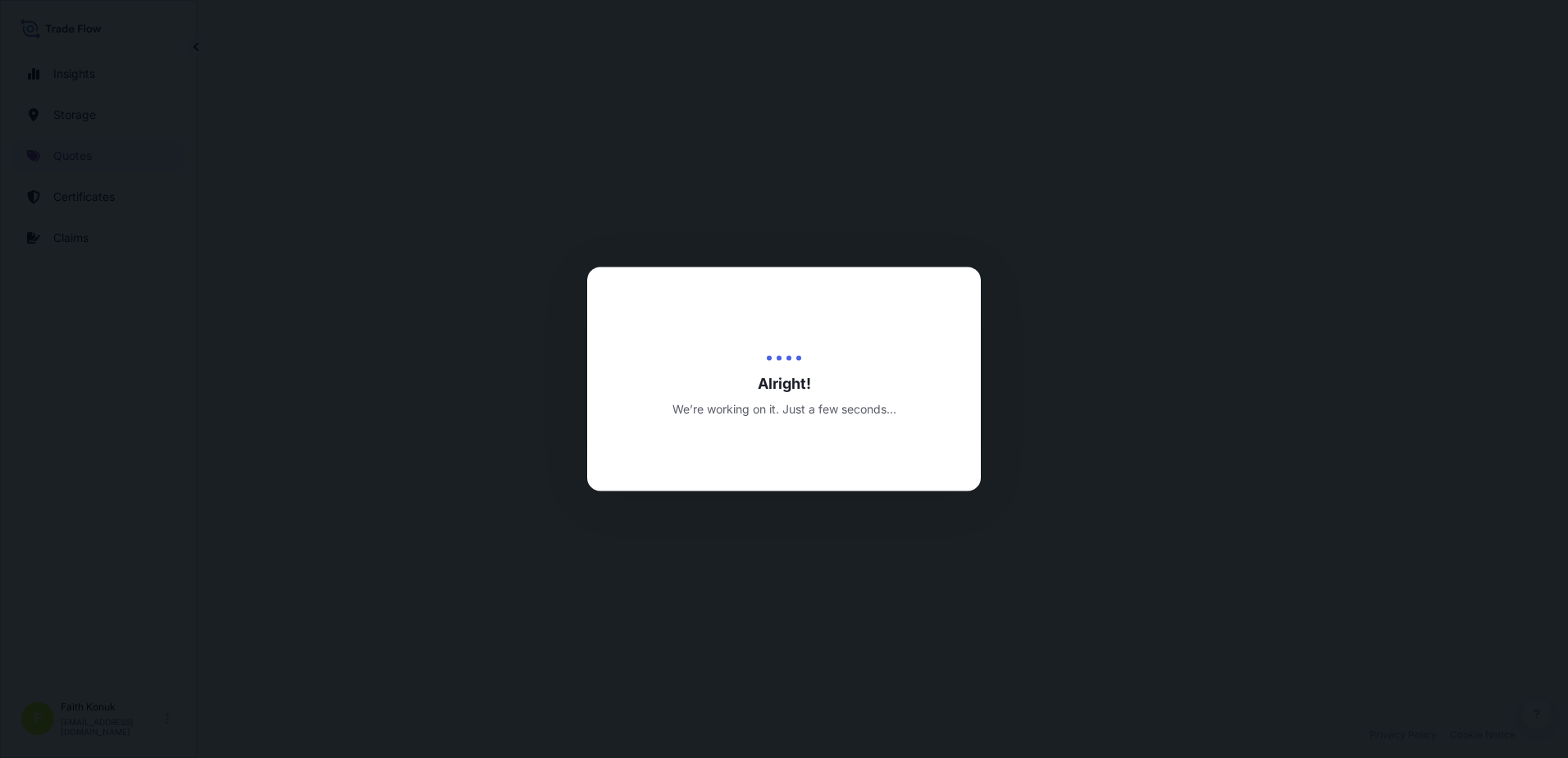
select select "Water"
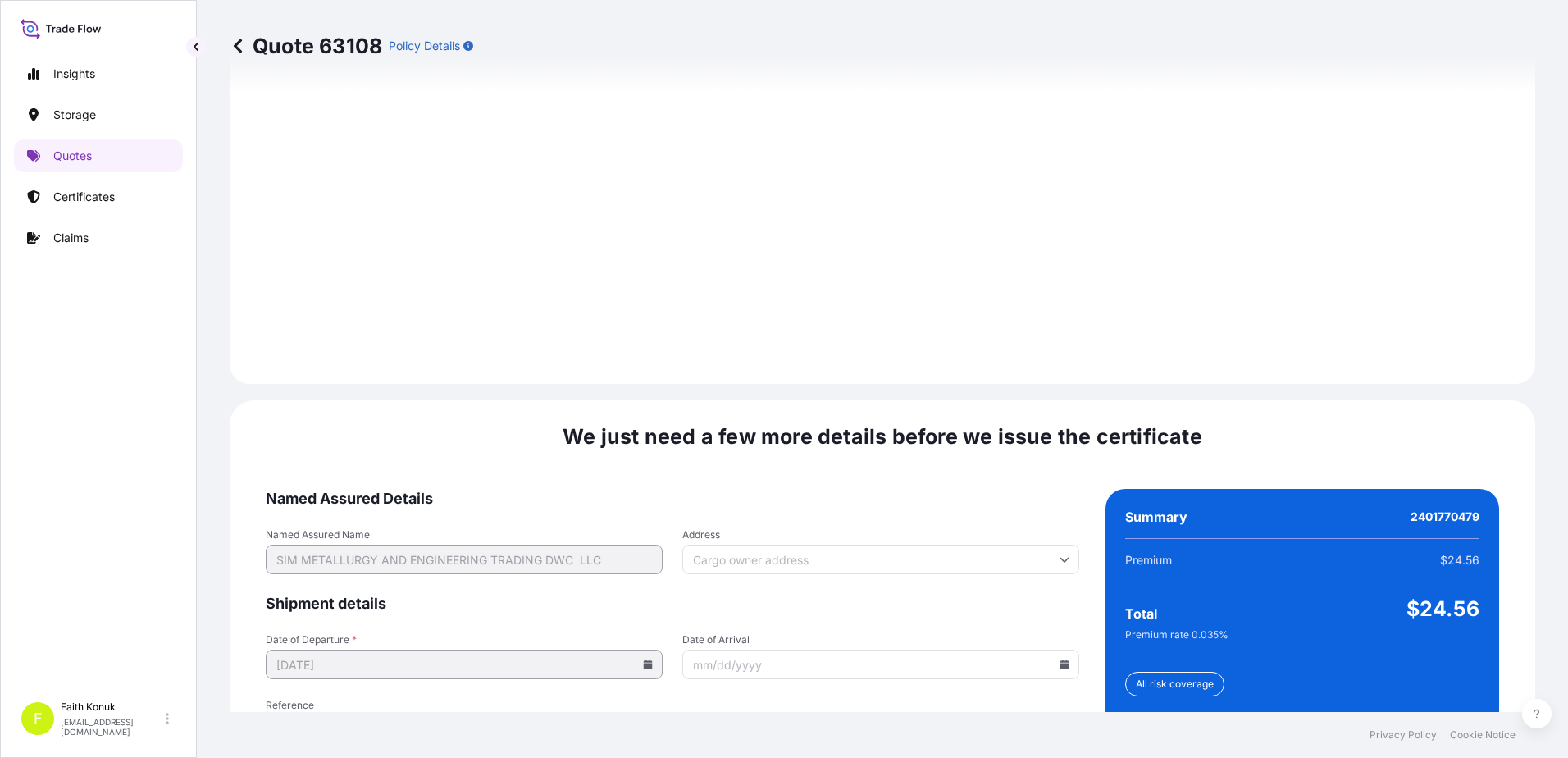
scroll to position [2334, 0]
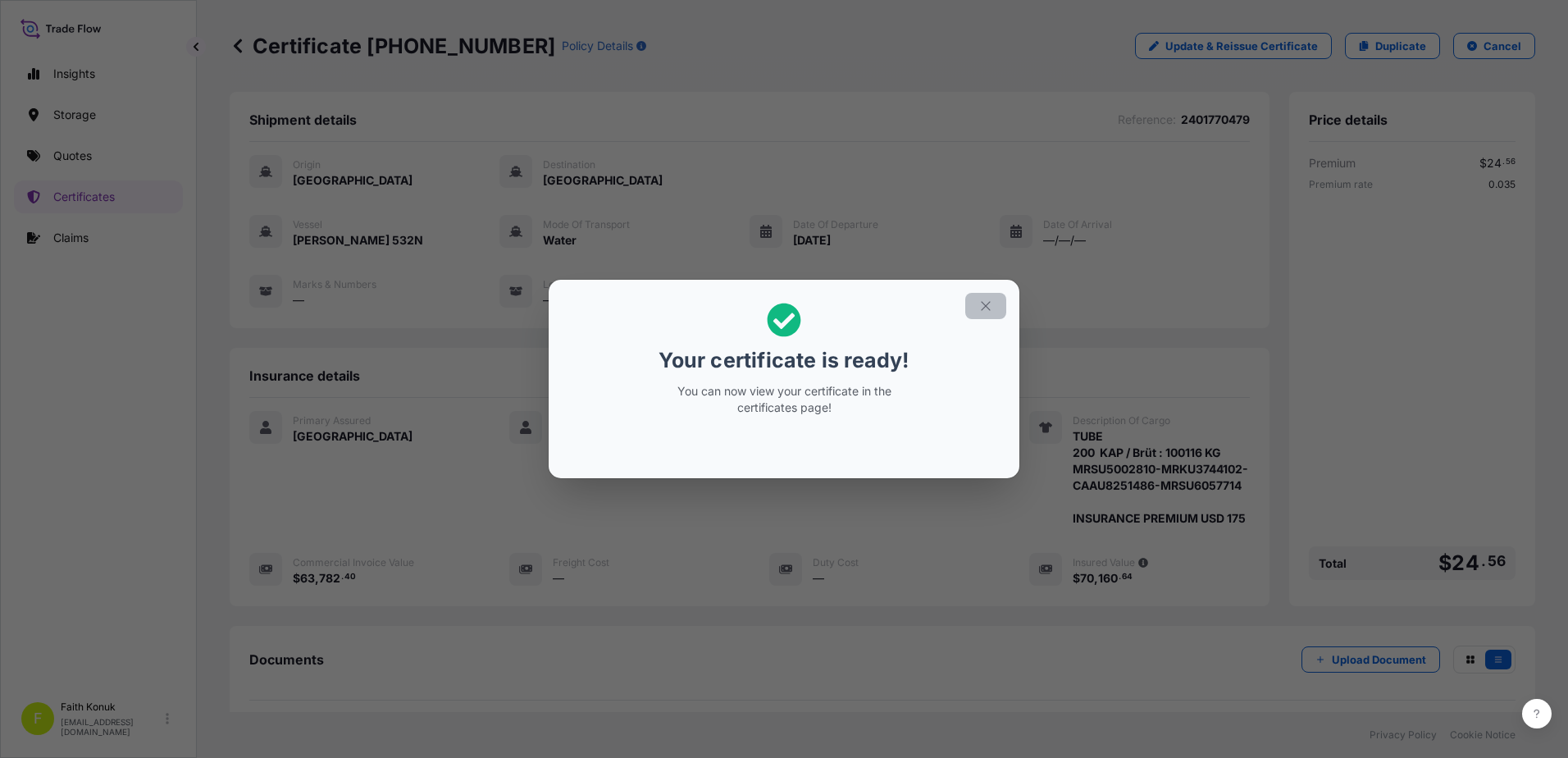
click at [986, 306] on icon "button" at bounding box center [985, 305] width 9 height 9
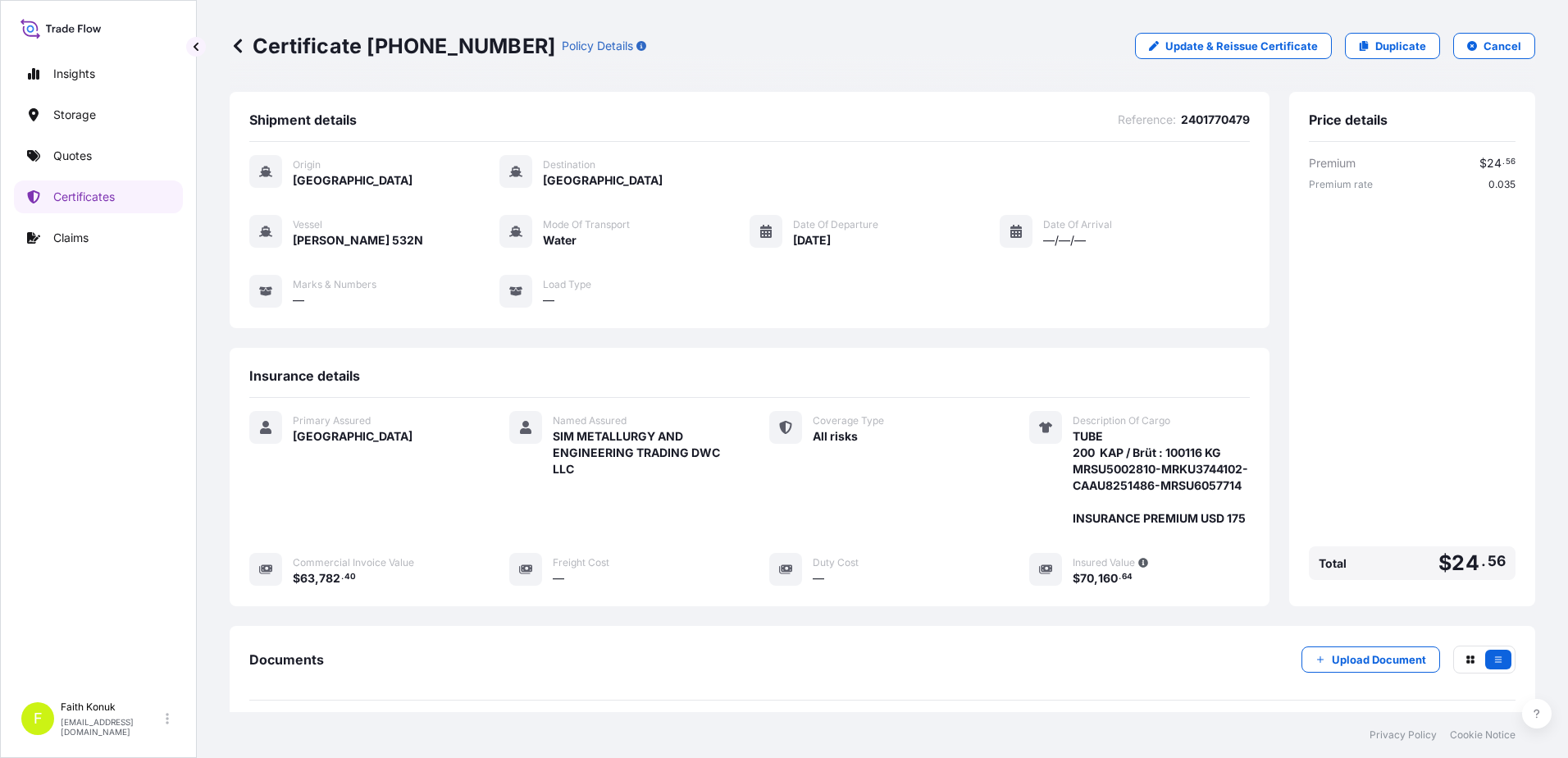
scroll to position [202, 0]
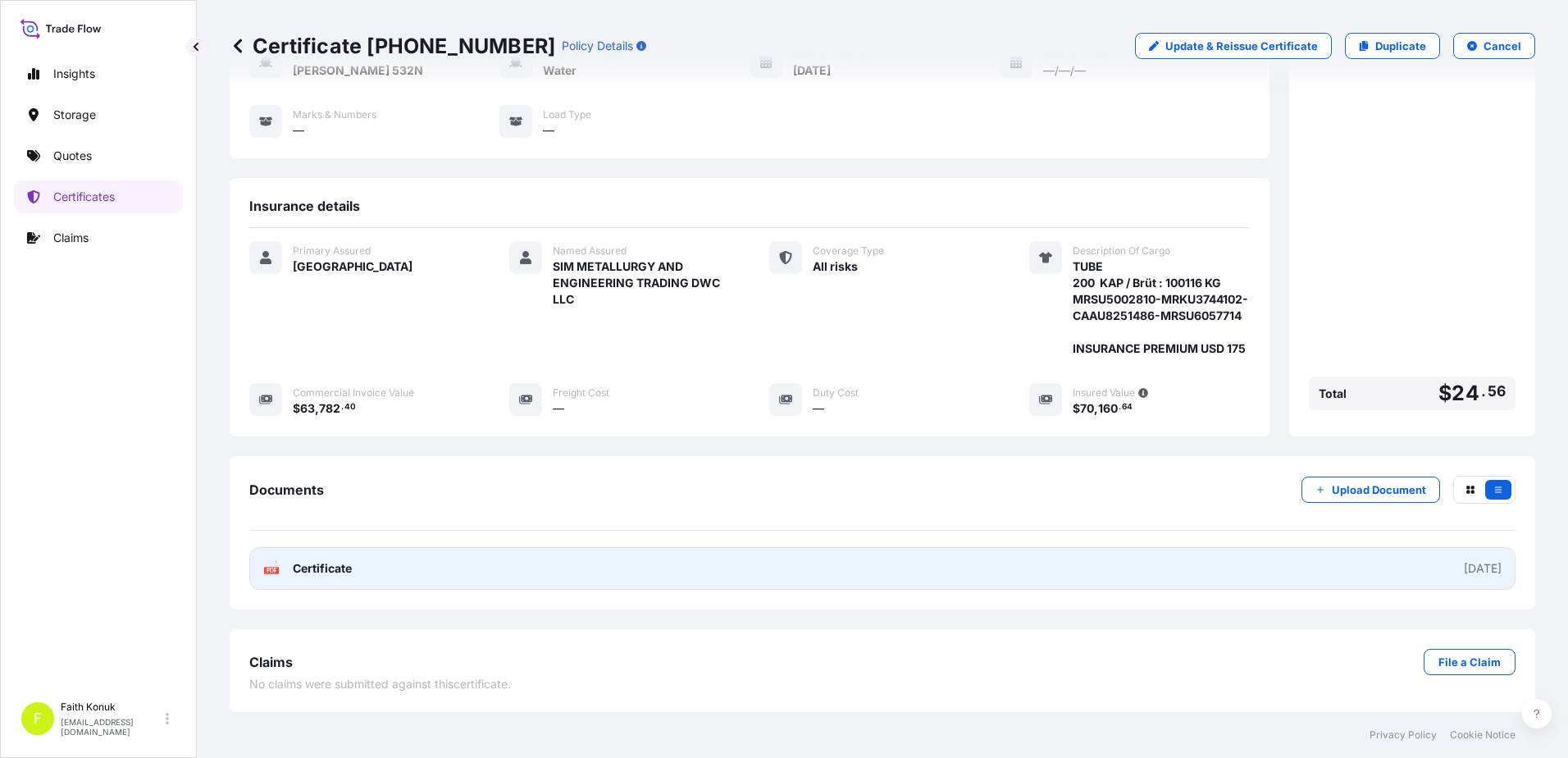
click at [277, 567] on icon at bounding box center [271, 567] width 14 height 16
